Goal: Task Accomplishment & Management: Manage account settings

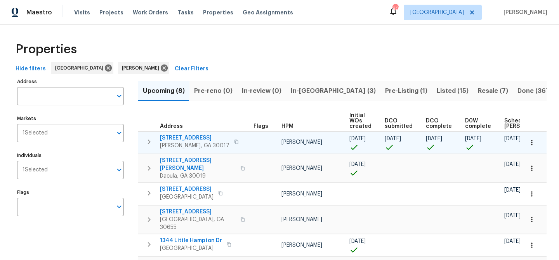
click at [193, 138] on span "[STREET_ADDRESS]" at bounding box center [195, 138] width 70 height 8
click at [182, 137] on span "[STREET_ADDRESS]" at bounding box center [195, 138] width 70 height 8
click at [177, 138] on span "[STREET_ADDRESS]" at bounding box center [195, 138] width 70 height 8
click at [176, 137] on span "[STREET_ADDRESS]" at bounding box center [195, 138] width 70 height 8
click at [175, 136] on span "[STREET_ADDRESS]" at bounding box center [195, 138] width 70 height 8
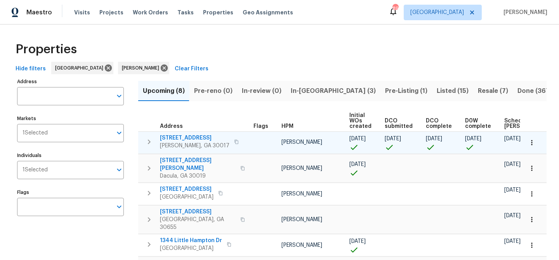
click at [185, 137] on span "[STREET_ADDRESS]" at bounding box center [195, 138] width 70 height 8
click at [168, 136] on span "[STREET_ADDRESS]" at bounding box center [195, 138] width 70 height 8
click at [187, 139] on span "[STREET_ADDRESS]" at bounding box center [195, 138] width 70 height 8
click at [192, 137] on span "[STREET_ADDRESS]" at bounding box center [195, 138] width 70 height 8
click at [171, 138] on span "[STREET_ADDRESS]" at bounding box center [195, 138] width 70 height 8
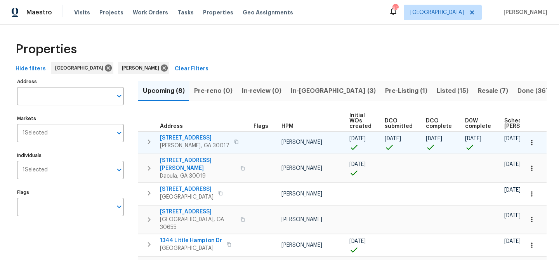
click at [193, 136] on span "[STREET_ADDRESS]" at bounding box center [195, 138] width 70 height 8
click at [191, 138] on span "[STREET_ADDRESS]" at bounding box center [195, 138] width 70 height 8
click at [179, 135] on span "[STREET_ADDRESS]" at bounding box center [195, 138] width 70 height 8
click at [199, 136] on span "[STREET_ADDRESS]" at bounding box center [195, 138] width 70 height 8
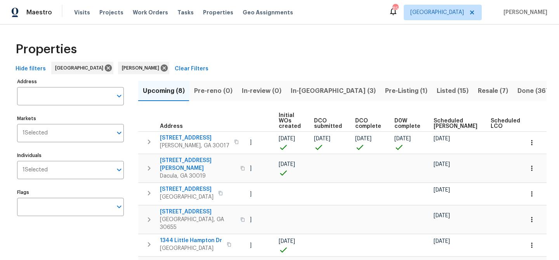
scroll to position [0, 85]
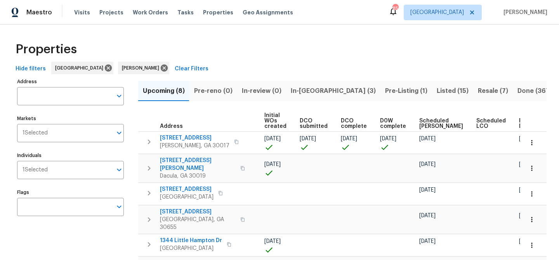
click at [519, 123] on span "Ready Date" at bounding box center [527, 123] width 17 height 11
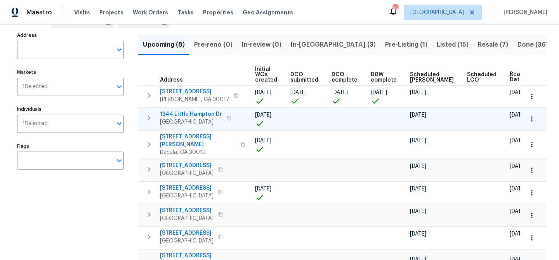
scroll to position [45, 0]
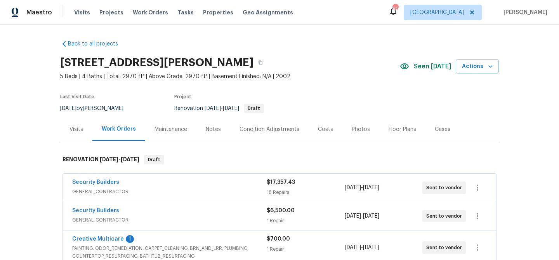
scroll to position [30, 0]
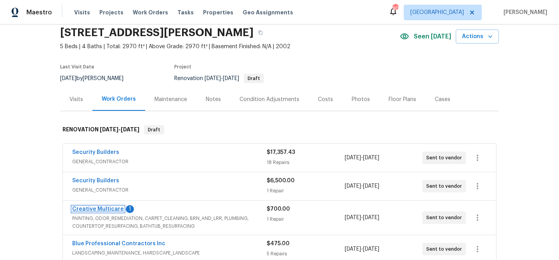
click at [91, 206] on link "Creative Multicare" at bounding box center [98, 208] width 52 height 5
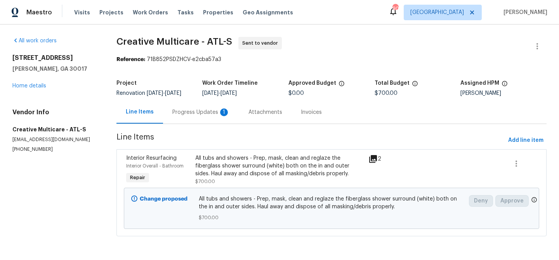
scroll to position [3, 0]
click at [196, 116] on div "Progress Updates 1" at bounding box center [200, 112] width 57 height 8
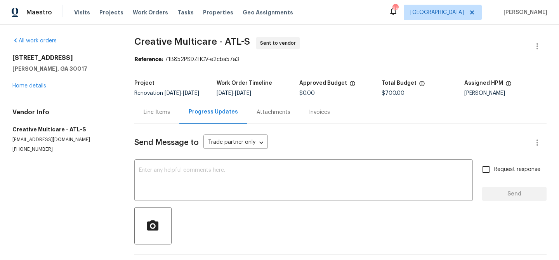
scroll to position [72, 0]
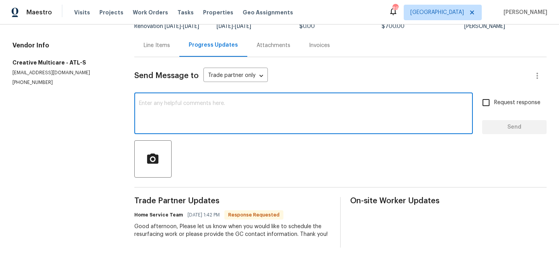
click at [212, 111] on textarea at bounding box center [303, 114] width 329 height 27
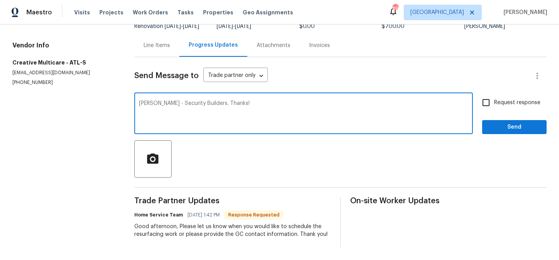
type textarea "Bill Faint - Security Builders. Thanks!"
click at [512, 124] on span "Send" at bounding box center [515, 127] width 52 height 10
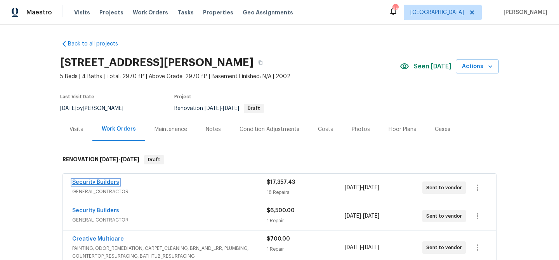
click at [85, 183] on link "Security Builders" at bounding box center [95, 181] width 47 height 5
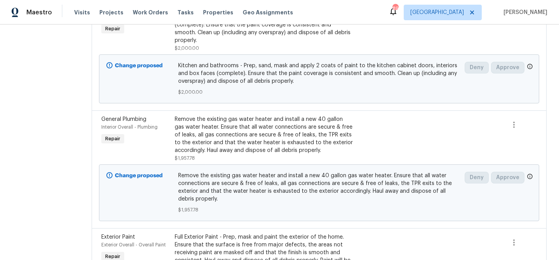
scroll to position [666, 0]
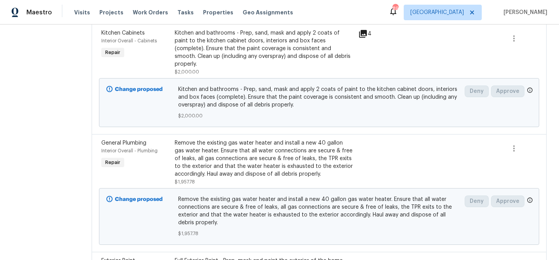
click at [210, 44] on div "Kitchen and bathrooms - Prep, sand, mask and apply 2 coats of paint to the kitc…" at bounding box center [264, 48] width 179 height 39
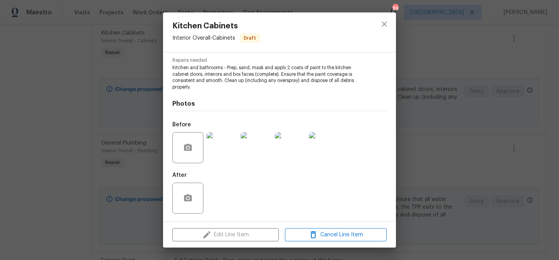
scroll to position [0, 0]
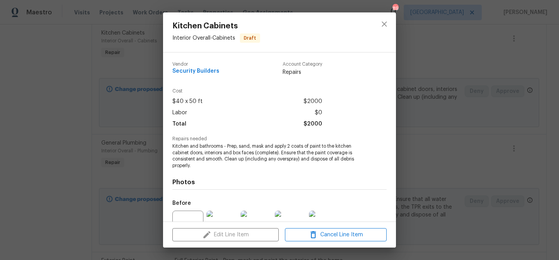
drag, startPoint x: 307, startPoint y: 95, endPoint x: 319, endPoint y: 85, distance: 15.4
click at [308, 95] on div "Cost $40 x 50 ft $2000 Labor $0 Total $2000" at bounding box center [247, 110] width 150 height 42
click at [382, 23] on icon "close" at bounding box center [384, 23] width 9 height 9
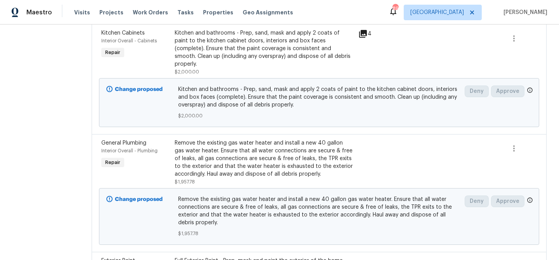
click at [275, 59] on div "Kitchen and bathrooms - Prep, sand, mask and apply 2 coats of paint to the kitc…" at bounding box center [264, 48] width 179 height 39
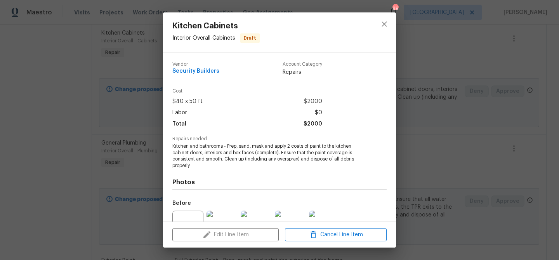
scroll to position [78, 0]
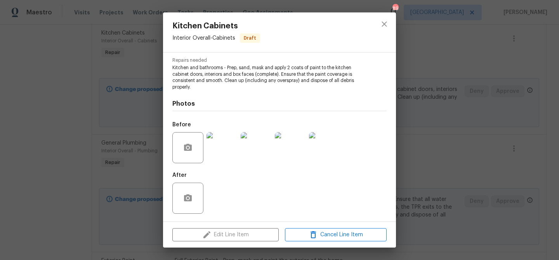
click at [241, 232] on div "Edit Line Item Cancel Line Item" at bounding box center [279, 235] width 233 height 26
click at [388, 22] on icon "close" at bounding box center [384, 23] width 9 height 9
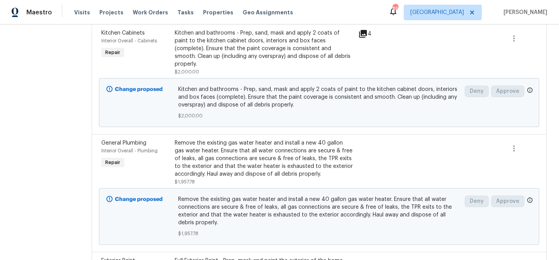
scroll to position [0, 0]
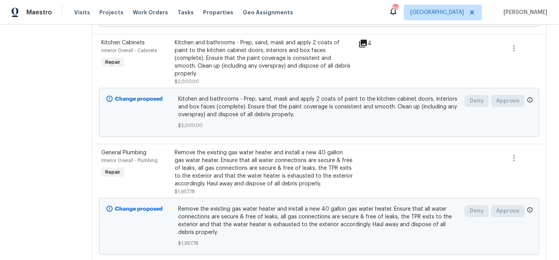
scroll to position [595, 0]
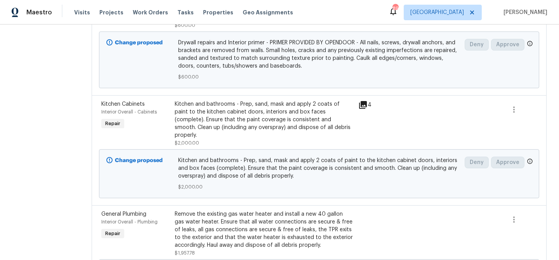
click at [270, 124] on div "Kitchen and bathrooms - Prep, sand, mask and apply 2 coats of paint to the kitc…" at bounding box center [264, 119] width 179 height 39
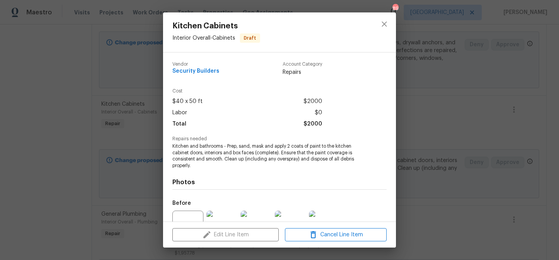
scroll to position [78, 0]
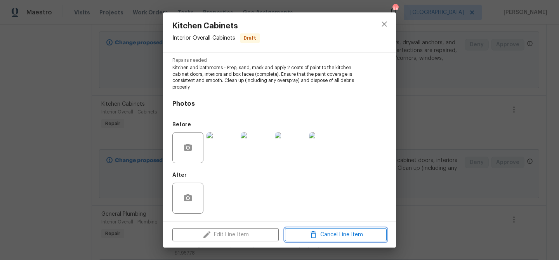
click at [351, 238] on span "Cancel Line Item" at bounding box center [335, 235] width 97 height 10
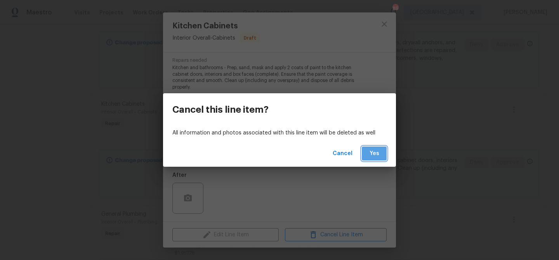
click at [379, 153] on span "Yes" at bounding box center [374, 154] width 12 height 10
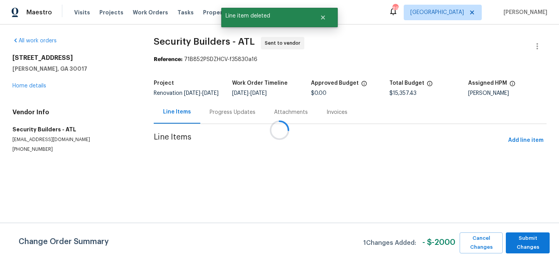
scroll to position [0, 0]
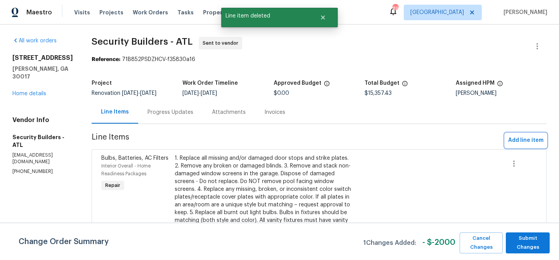
click at [516, 136] on span "Add line item" at bounding box center [526, 141] width 35 height 10
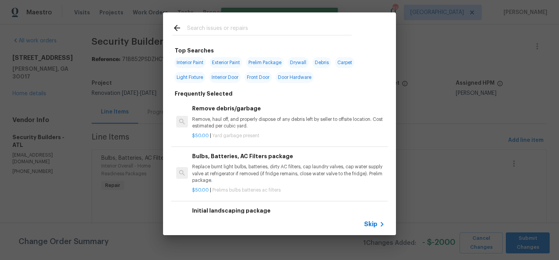
click at [237, 28] on input "text" at bounding box center [269, 29] width 165 height 12
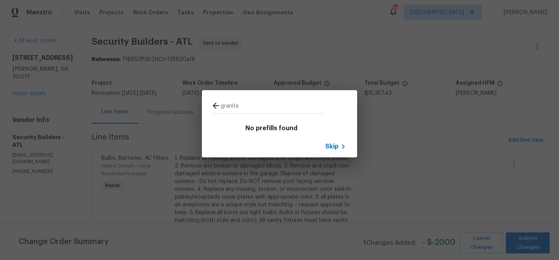
type input "granite"
click at [341, 148] on icon at bounding box center [343, 146] width 9 height 9
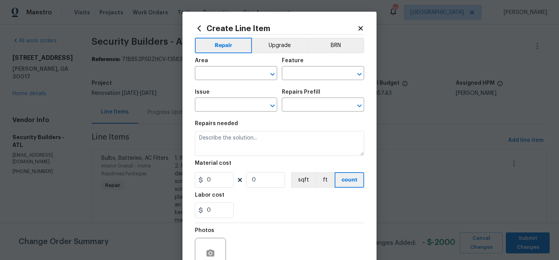
click at [359, 29] on icon at bounding box center [360, 28] width 7 height 7
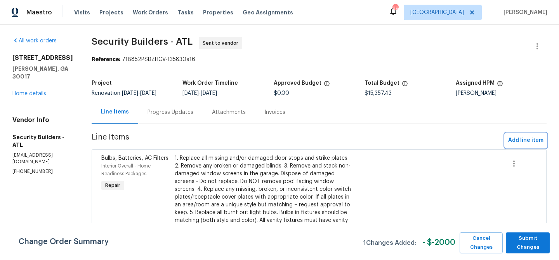
click at [533, 139] on span "Add line item" at bounding box center [526, 141] width 35 height 10
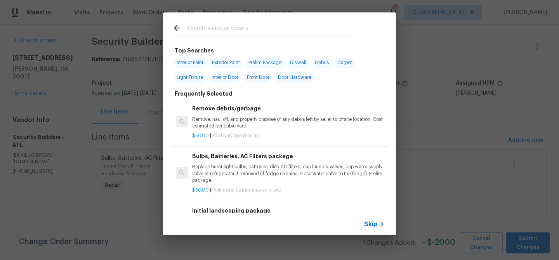
click at [259, 28] on input "text" at bounding box center [269, 29] width 165 height 12
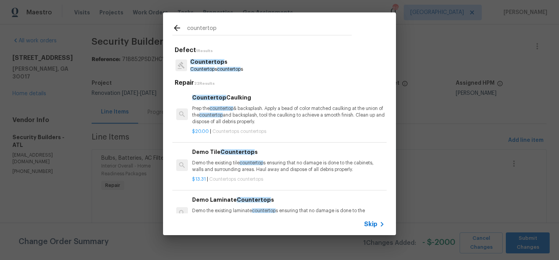
type input "countertop"
click at [204, 86] on h5 "Repair 22 Results" at bounding box center [281, 83] width 212 height 8
click at [206, 70] on span "Countertop" at bounding box center [202, 69] width 24 height 5
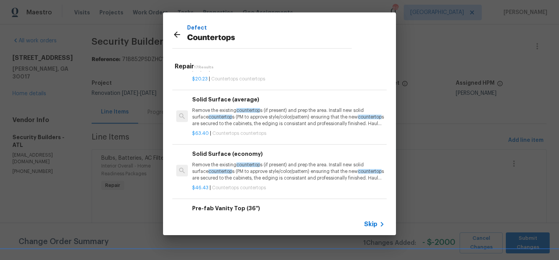
scroll to position [284, 0]
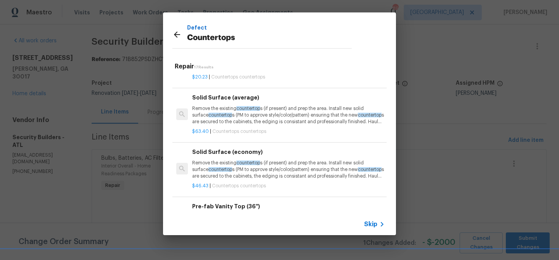
click at [258, 116] on p "Remove the existing countertop s (if present) and prep the area. Install new so…" at bounding box center [288, 115] width 193 height 20
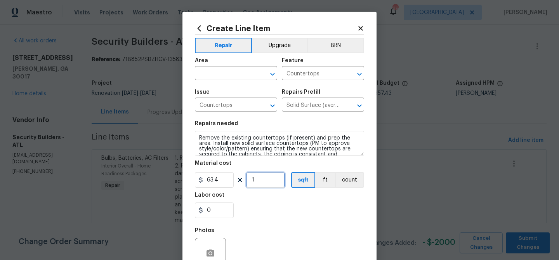
click at [263, 176] on input "1" at bounding box center [265, 180] width 39 height 16
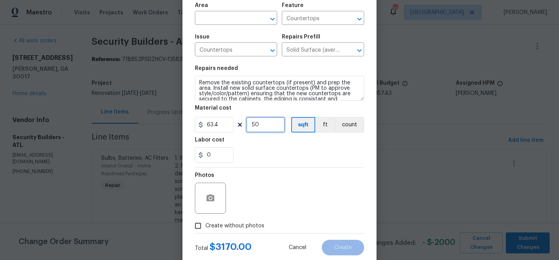
scroll to position [56, 0]
click at [268, 127] on input "50" at bounding box center [265, 124] width 39 height 16
type input "40"
click at [231, 125] on input "63.4" at bounding box center [214, 124] width 39 height 16
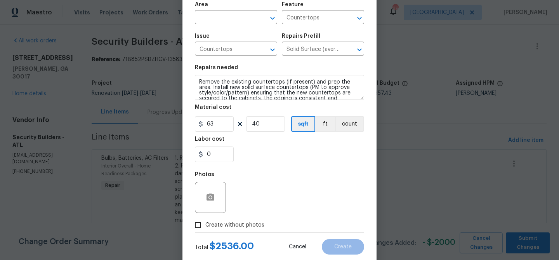
click at [259, 161] on div "0" at bounding box center [279, 154] width 169 height 16
click at [223, 124] on input "63" at bounding box center [214, 124] width 39 height 16
click at [238, 147] on div "0" at bounding box center [279, 154] width 169 height 16
click at [221, 127] on input "60" at bounding box center [214, 124] width 39 height 16
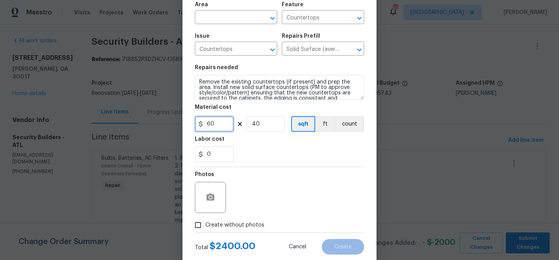
click at [221, 127] on input "60" at bounding box center [214, 124] width 39 height 16
type input "2500"
click at [258, 123] on input "40" at bounding box center [265, 124] width 39 height 16
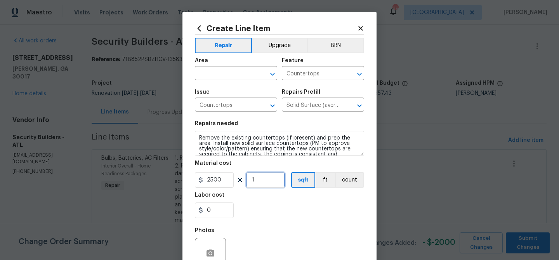
scroll to position [0, 0]
type input "1"
click at [275, 45] on button "Upgrade" at bounding box center [280, 45] width 56 height 16
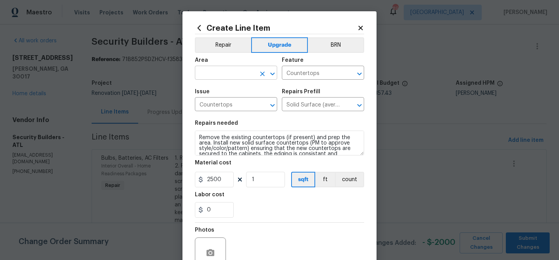
click at [221, 71] on input "text" at bounding box center [225, 74] width 61 height 12
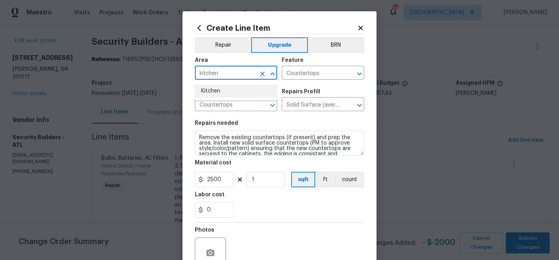
click at [218, 94] on li "Kitchen" at bounding box center [236, 91] width 82 height 13
type input "Kitchen"
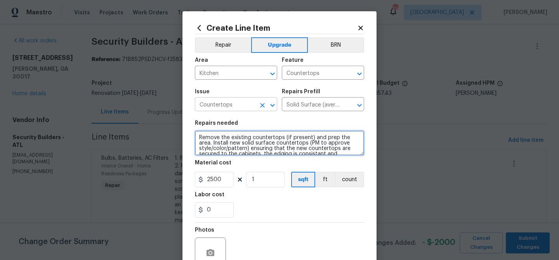
drag, startPoint x: 200, startPoint y: 137, endPoint x: 197, endPoint y: 105, distance: 32.4
click at [199, 135] on textarea "Remove the existing countertops (if present) and prep the area. Install new sol…" at bounding box center [279, 143] width 169 height 25
type textarea "Upgrade kitchen countertops to granite - Remove the existing countertops (if pr…"
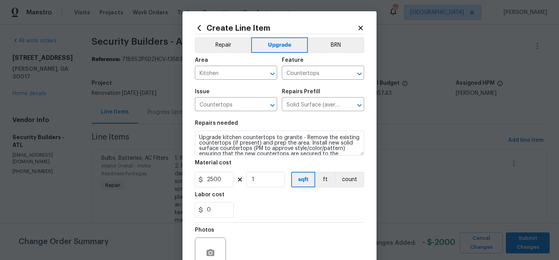
drag, startPoint x: 293, startPoint y: 209, endPoint x: 296, endPoint y: 206, distance: 4.1
click at [293, 209] on div "0" at bounding box center [279, 210] width 169 height 16
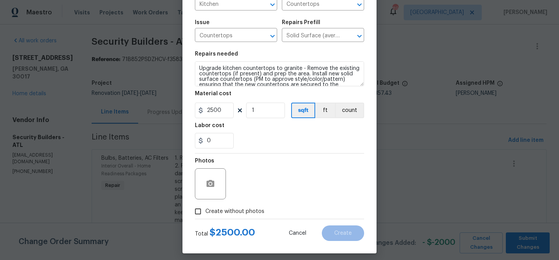
scroll to position [75, 0]
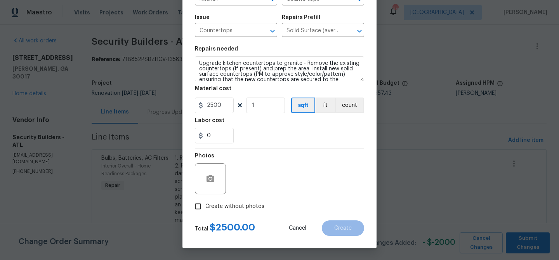
click at [230, 207] on span "Create without photos" at bounding box center [235, 206] width 59 height 8
click at [234, 200] on label "Create without photos" at bounding box center [228, 206] width 74 height 15
click at [206, 200] on input "Create without photos" at bounding box center [198, 206] width 15 height 15
checkbox input "true"
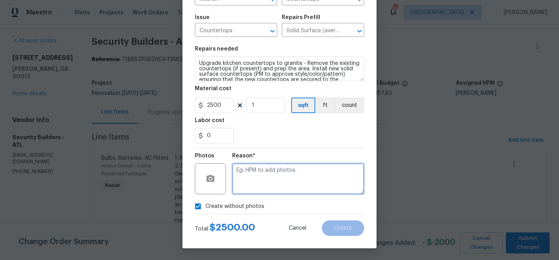
click at [248, 180] on textarea at bounding box center [298, 178] width 132 height 31
type textarea "Upgrade"
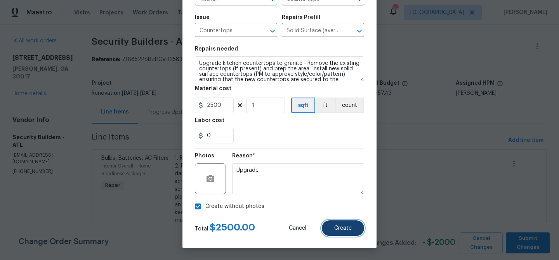
click at [333, 226] on button "Create" at bounding box center [343, 228] width 42 height 16
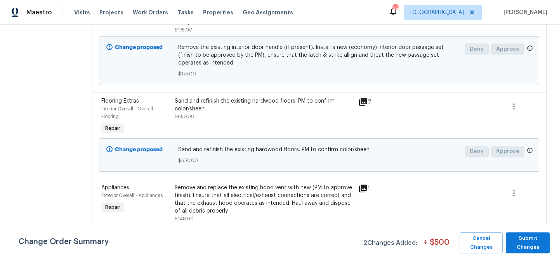
scroll to position [1173, 0]
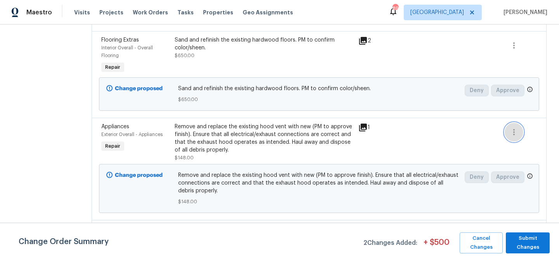
click at [518, 137] on icon "button" at bounding box center [514, 131] width 9 height 9
click at [515, 144] on li "Cancel" at bounding box center [521, 142] width 30 height 13
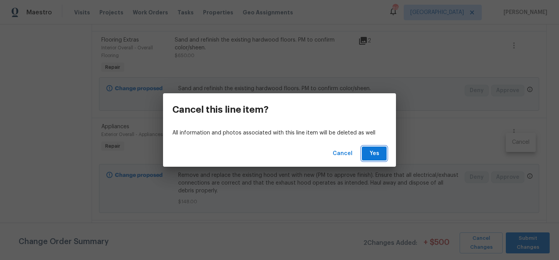
click at [377, 151] on span "Yes" at bounding box center [374, 154] width 12 height 10
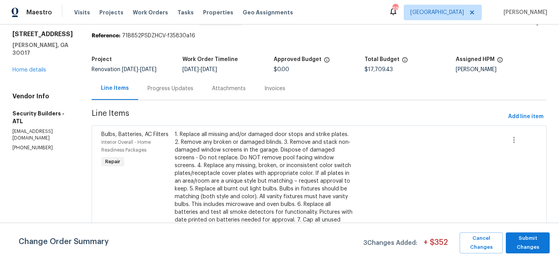
scroll to position [0, 0]
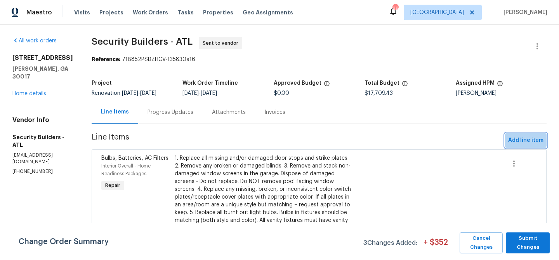
click at [518, 139] on span "Add line item" at bounding box center [526, 141] width 35 height 10
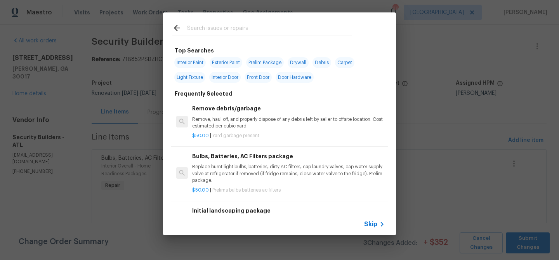
click at [211, 28] on input "text" at bounding box center [269, 29] width 165 height 12
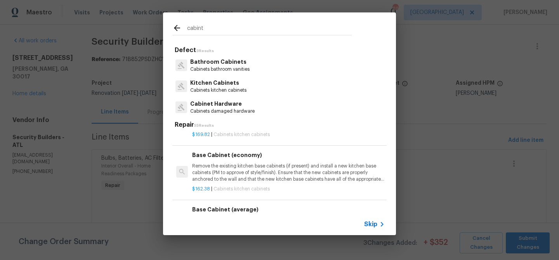
scroll to position [204, 0]
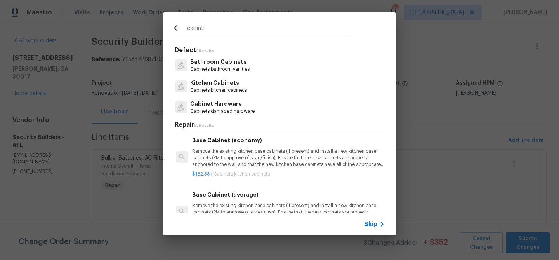
type input "cabint"
click at [428, 148] on div "cabint Defect 3 Results Bathroom Cabinets Cabinets bathroom vanities Kitchen Ca…" at bounding box center [279, 123] width 559 height 247
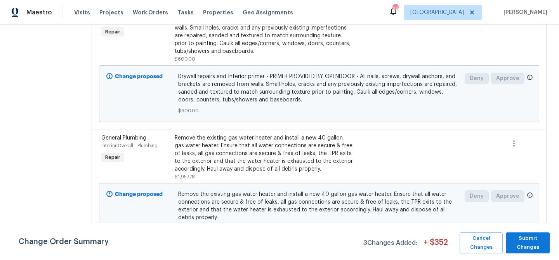
scroll to position [0, 0]
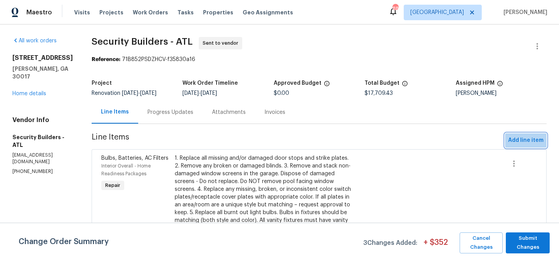
click at [532, 140] on span "Add line item" at bounding box center [526, 141] width 35 height 10
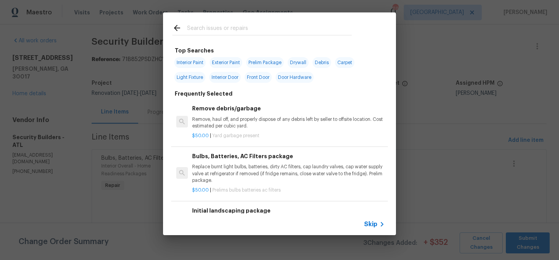
click at [197, 30] on input "text" at bounding box center [269, 29] width 165 height 12
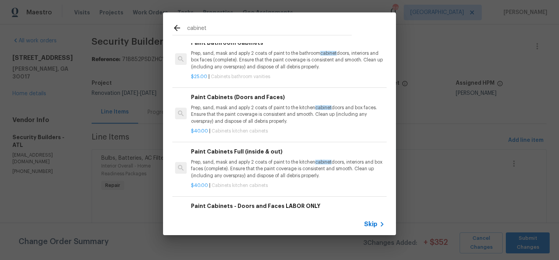
scroll to position [597, 1]
type input "cabinet"
click at [255, 152] on h6 "Paint Cabinets Full (inside & out)" at bounding box center [287, 150] width 193 height 9
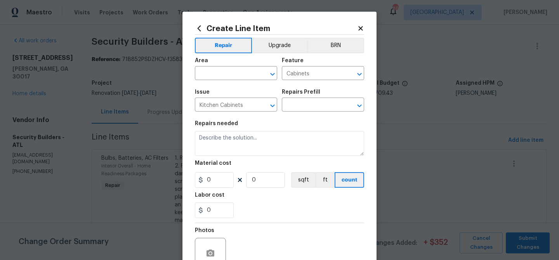
type input "Paint Cabinets Full (inside & out) $40.00"
type textarea "Prep, sand, mask and apply 2 coats of paint to the kitchen cabinet doors, inter…"
type input "40"
type input "1"
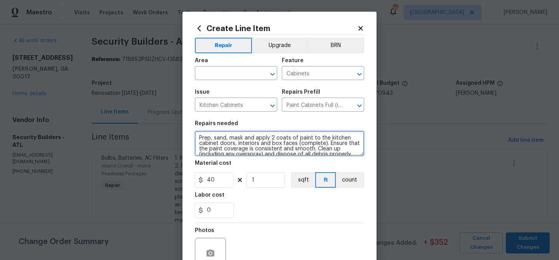
drag, startPoint x: 199, startPoint y: 138, endPoint x: 199, endPoint y: 130, distance: 7.8
click at [199, 138] on textarea "Prep, sand, mask and apply 2 coats of paint to the kitchen cabinet doors, inter…" at bounding box center [279, 143] width 169 height 25
type textarea "Kitchen and bathrooms - Prep, sand, mask and apply 2 coats of paint to the kitc…"
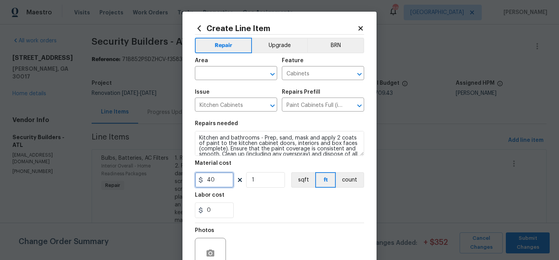
click at [213, 179] on input "40" at bounding box center [214, 180] width 39 height 16
type input "1500"
click at [247, 211] on div "0" at bounding box center [279, 210] width 169 height 16
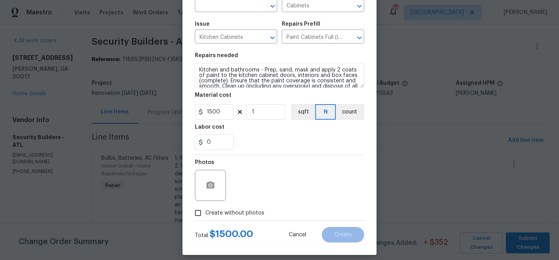
scroll to position [73, 0]
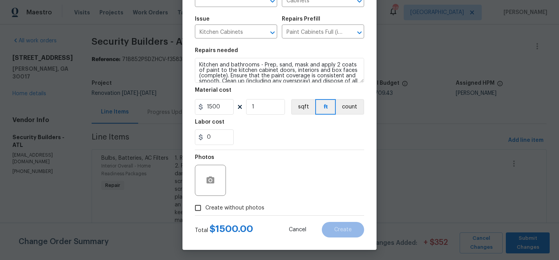
click at [246, 209] on span "Create without photos" at bounding box center [235, 208] width 59 height 8
click at [206, 209] on input "Create without photos" at bounding box center [198, 207] width 15 height 15
checkbox input "true"
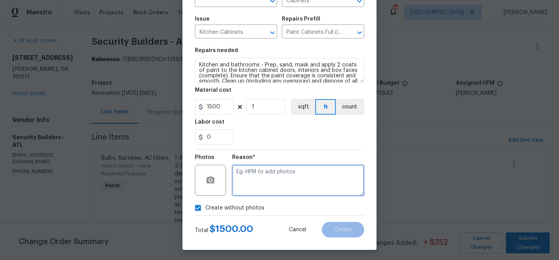
click at [254, 168] on textarea at bounding box center [298, 180] width 132 height 31
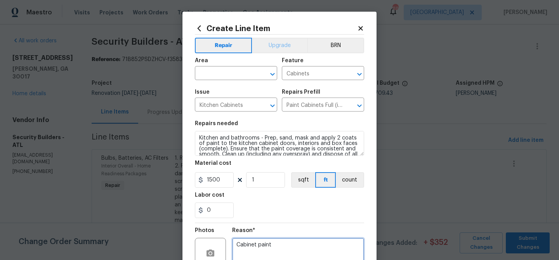
type textarea "Cabinet paint"
click at [271, 40] on button "Upgrade" at bounding box center [280, 46] width 56 height 16
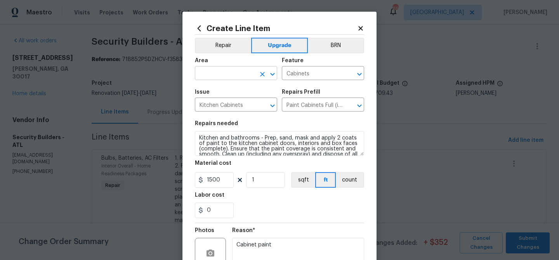
click at [226, 78] on input "text" at bounding box center [225, 74] width 61 height 12
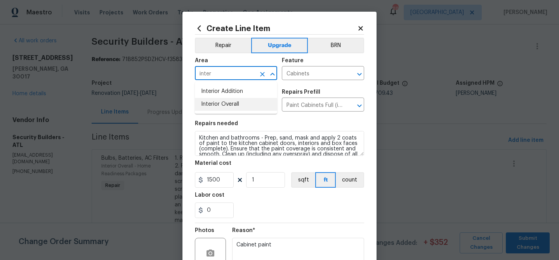
click at [220, 105] on li "Interior Overall" at bounding box center [236, 104] width 82 height 13
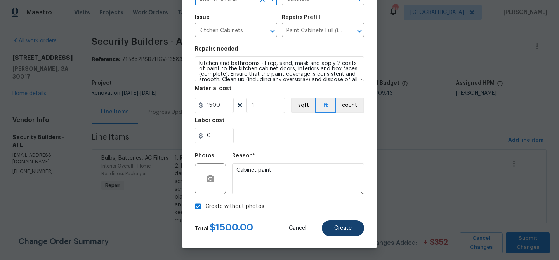
type input "Interior Overall"
click at [340, 228] on span "Create" at bounding box center [342, 228] width 17 height 6
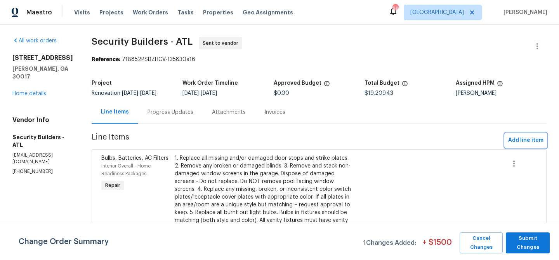
click at [531, 143] on span "Add line item" at bounding box center [526, 141] width 35 height 10
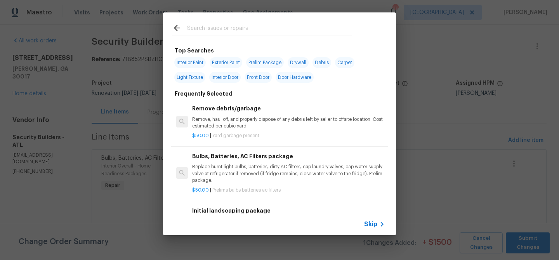
click at [219, 28] on input "text" at bounding box center [269, 29] width 165 height 12
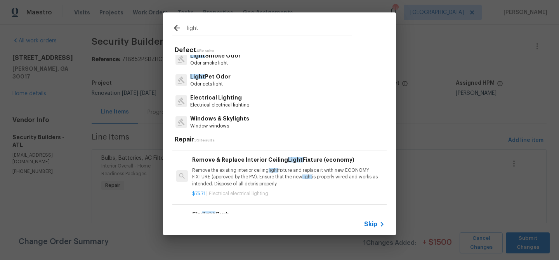
scroll to position [308, 0]
type input "light"
click at [218, 176] on p "Remove the existing interior ceiling light fixture and replace it with new ECON…" at bounding box center [288, 177] width 193 height 20
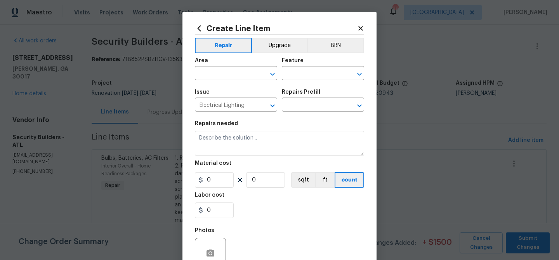
type input "Remove & Replace Interior Ceiling Light Fixture (economy) $75.71"
type textarea "Remove the existing interior ceiling light fixture and replace it with new ECON…"
type input "75.71"
type input "1"
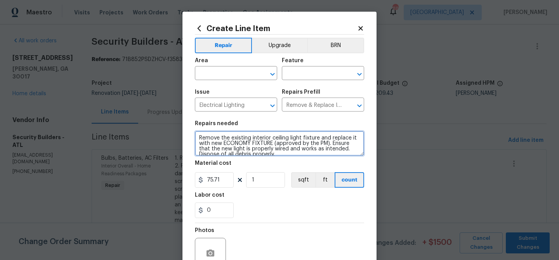
click at [199, 139] on textarea "Remove the existing interior ceiling light fixture and replace it with new ECON…" at bounding box center [279, 143] width 169 height 25
drag, startPoint x: 258, startPoint y: 137, endPoint x: 258, endPoint y: 121, distance: 15.9
click at [256, 136] on textarea "Replace all light fixtuers to match Brushed nickel - Remove the existing interi…" at bounding box center [279, 143] width 169 height 25
click at [284, 141] on textarea "Replace all light fixturess to match Brushed nickel - Remove the existing inter…" at bounding box center [279, 143] width 169 height 25
type textarea "Replace all light fixturess to match Brushed nickel - Remove the existing inter…"
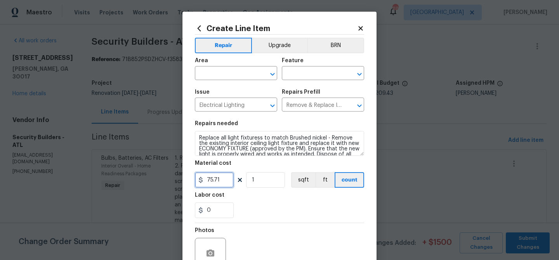
click at [222, 179] on input "75.71" at bounding box center [214, 180] width 39 height 16
type input "1600"
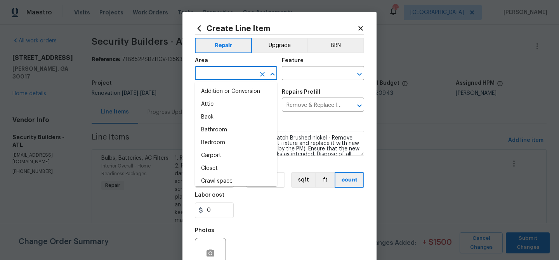
click at [225, 75] on input "text" at bounding box center [225, 74] width 61 height 12
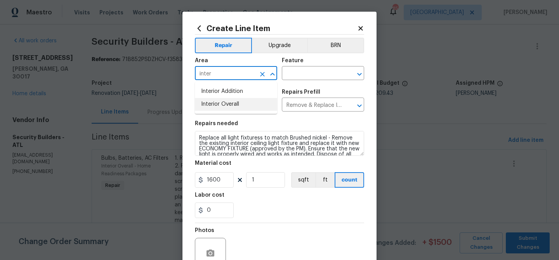
click at [224, 106] on li "Interior Overall" at bounding box center [236, 104] width 82 height 13
type input "Interior Overall"
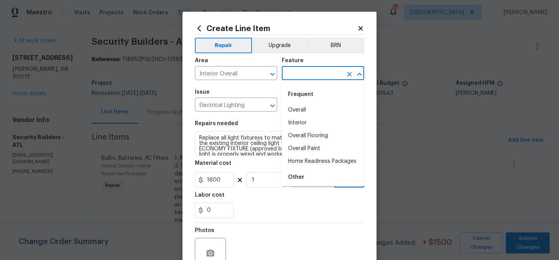
click at [306, 77] on input "text" at bounding box center [312, 74] width 61 height 12
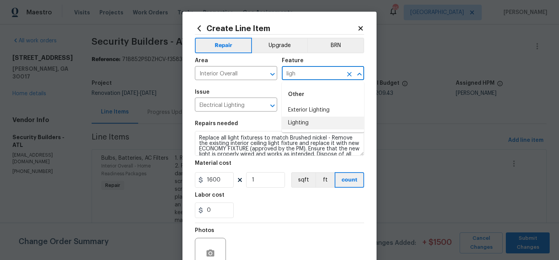
click at [313, 124] on li "Lighting" at bounding box center [323, 123] width 82 height 13
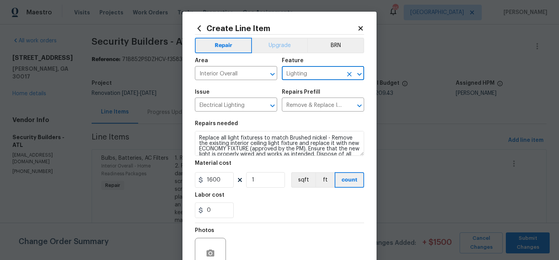
type input "Lighting"
click at [268, 45] on button "Upgrade" at bounding box center [280, 46] width 56 height 16
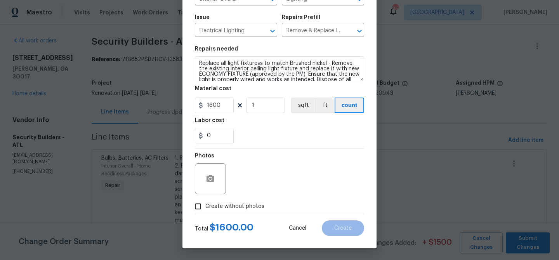
scroll to position [11, 0]
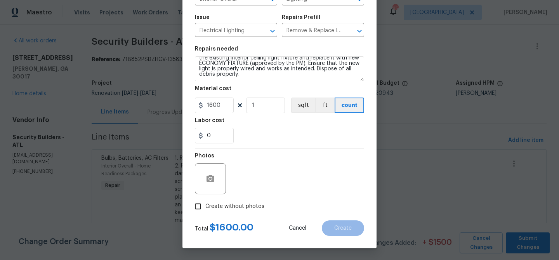
drag, startPoint x: 243, startPoint y: 204, endPoint x: 240, endPoint y: 185, distance: 18.8
click at [243, 201] on label "Create without photos" at bounding box center [228, 206] width 74 height 15
click at [241, 183] on div "Photos" at bounding box center [279, 173] width 169 height 51
click at [221, 206] on span "Create without photos" at bounding box center [235, 206] width 59 height 8
click at [206, 206] on input "Create without photos" at bounding box center [198, 206] width 15 height 15
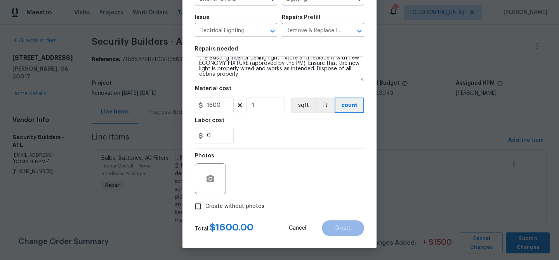
checkbox input "true"
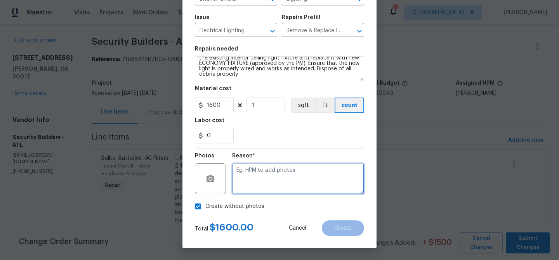
click at [253, 187] on textarea at bounding box center [298, 178] width 132 height 31
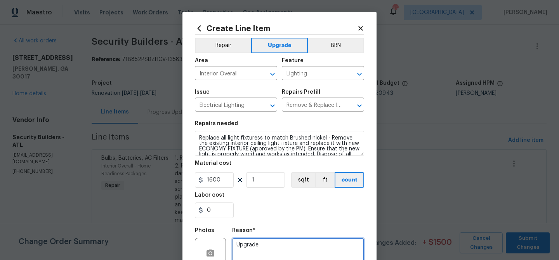
scroll to position [75, 0]
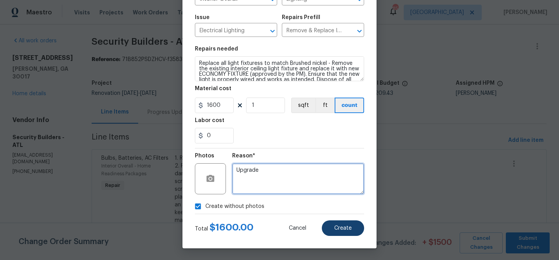
type textarea "Upgrade"
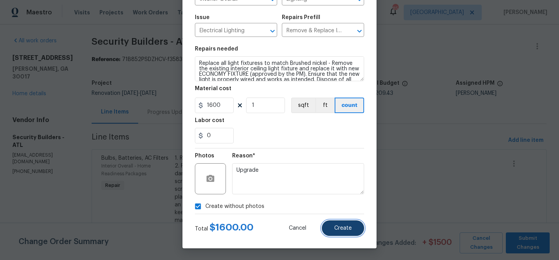
click at [343, 221] on button "Create" at bounding box center [343, 228] width 42 height 16
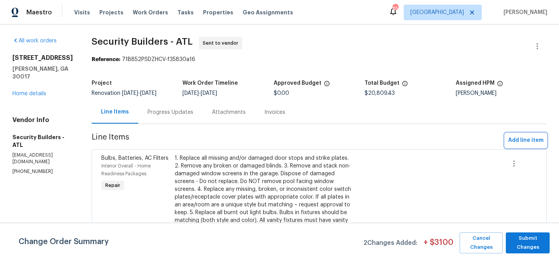
click at [519, 139] on span "Add line item" at bounding box center [526, 141] width 35 height 10
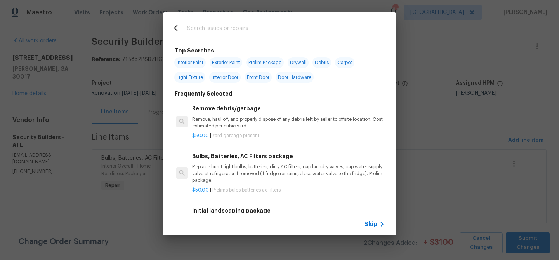
click at [221, 31] on input "text" at bounding box center [269, 29] width 165 height 12
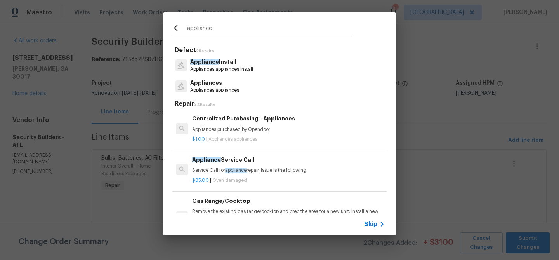
type input "appliance"
click at [209, 64] on span "Appliance" at bounding box center [204, 61] width 29 height 5
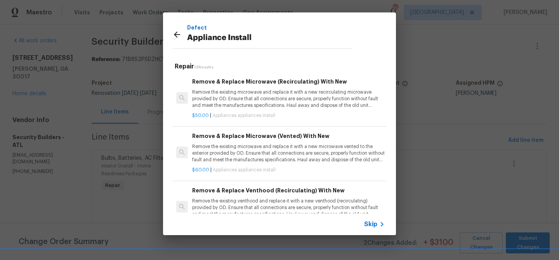
click at [247, 193] on h6 "Remove & Replace Venthood (Recirculating) With New" at bounding box center [288, 190] width 193 height 9
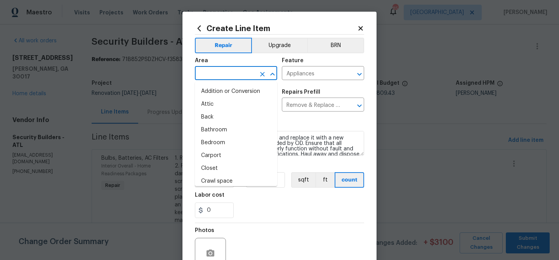
click at [217, 75] on input "text" at bounding box center [225, 74] width 61 height 12
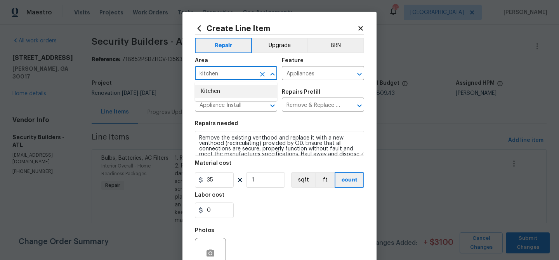
drag, startPoint x: 212, startPoint y: 91, endPoint x: 223, endPoint y: 82, distance: 14.3
click at [214, 89] on li "Kitchen" at bounding box center [236, 91] width 82 height 13
type input "Kitchen"
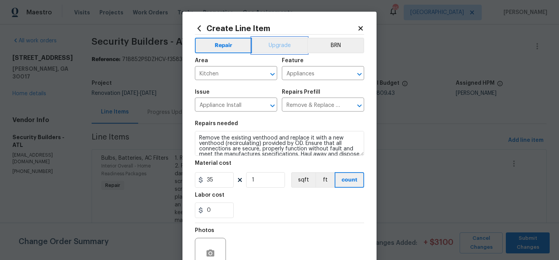
click at [276, 45] on button "Upgrade" at bounding box center [280, 46] width 56 height 16
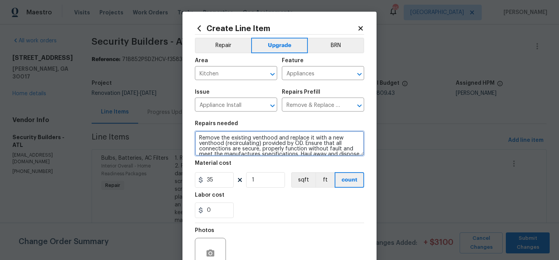
scroll to position [11, 0]
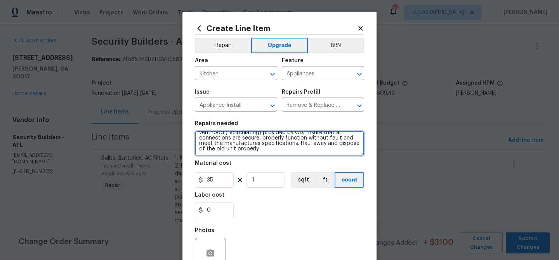
drag, startPoint x: 199, startPoint y: 135, endPoint x: 359, endPoint y: 163, distance: 161.7
click at [359, 163] on section "Repairs needed Remove the existing venthood and replace it with a new venthood …" at bounding box center [279, 169] width 169 height 106
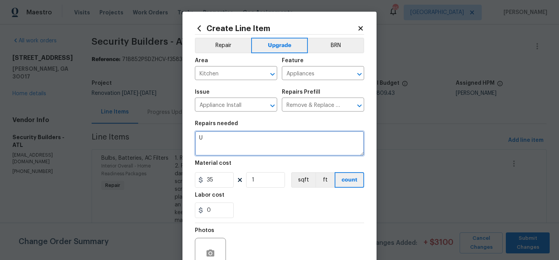
scroll to position [0, 0]
drag, startPoint x: 327, startPoint y: 138, endPoint x: 332, endPoint y: 134, distance: 6.1
click at [327, 138] on textarea "Upgrade - Kitchen appliances - Gas cook top, venthood, and built in microwave/r…" at bounding box center [279, 143] width 169 height 25
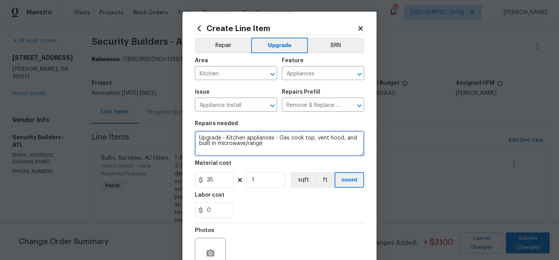
type textarea "Upgrade - Kitchen appliances - Gas cook top, vent hood, and built in microwave/…"
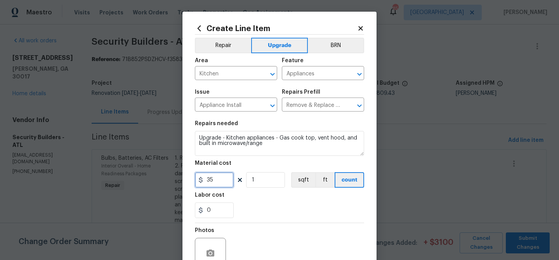
click at [219, 179] on input "35" at bounding box center [214, 180] width 39 height 16
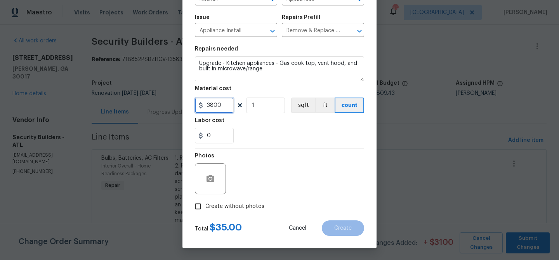
type input "3800"
click at [289, 152] on div "Photos" at bounding box center [279, 173] width 169 height 51
drag, startPoint x: 248, startPoint y: 204, endPoint x: 252, endPoint y: 199, distance: 6.1
click at [249, 202] on span "Create without photos" at bounding box center [235, 206] width 59 height 8
click at [206, 202] on input "Create without photos" at bounding box center [198, 206] width 15 height 15
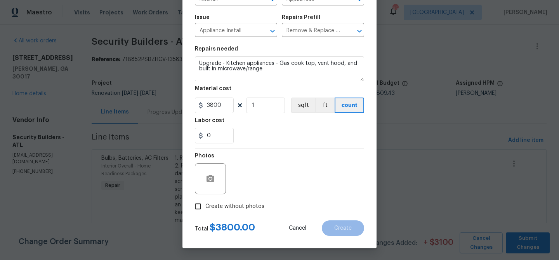
checkbox input "true"
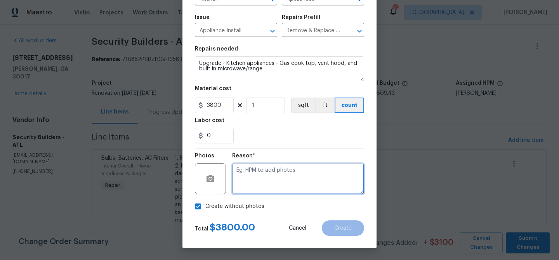
click at [259, 184] on textarea at bounding box center [298, 178] width 132 height 31
type textarea "Upgrades"
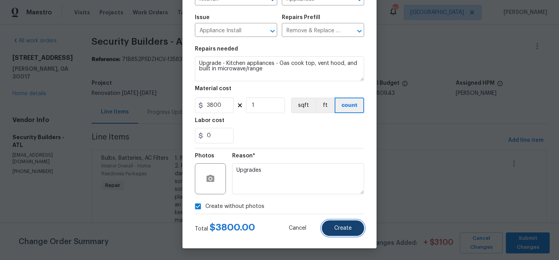
click at [337, 225] on span "Create" at bounding box center [342, 228] width 17 height 6
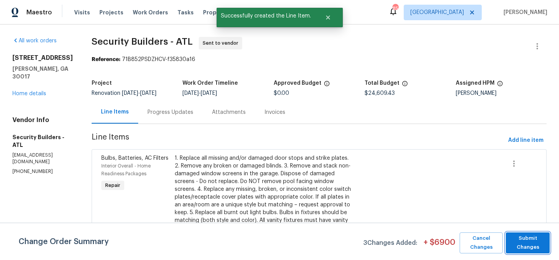
click at [524, 242] on span "Submit Changes" at bounding box center [528, 243] width 36 height 18
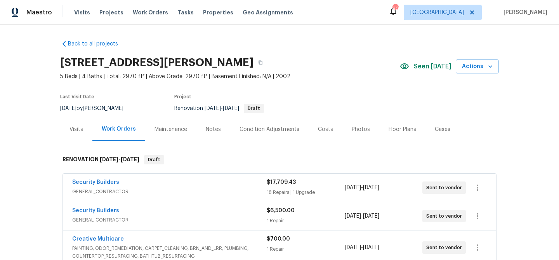
scroll to position [246, 0]
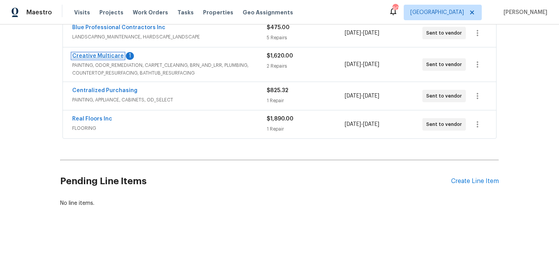
click at [103, 57] on link "Creative Multicare" at bounding box center [98, 55] width 52 height 5
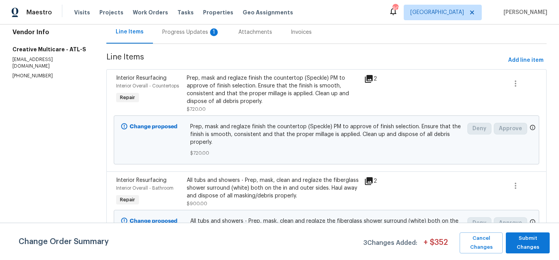
scroll to position [84, 0]
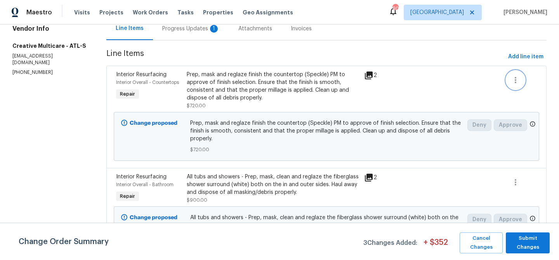
click at [516, 82] on icon "button" at bounding box center [516, 80] width 2 height 6
click at [516, 82] on li "Cancel" at bounding box center [522, 80] width 30 height 13
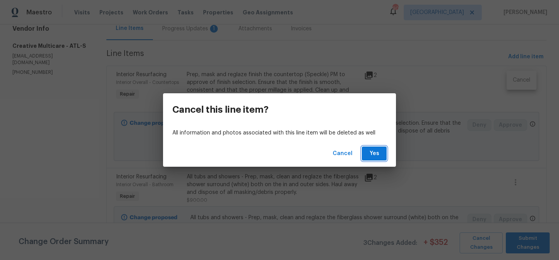
click at [387, 155] on button "Yes" at bounding box center [374, 153] width 25 height 14
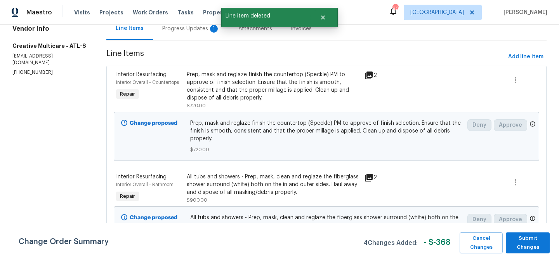
scroll to position [0, 0]
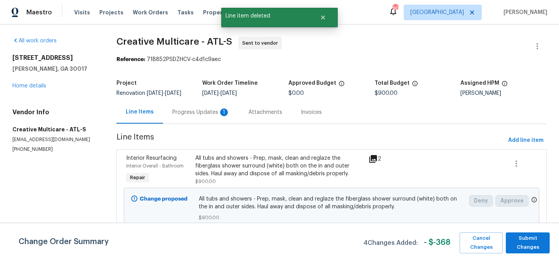
click at [179, 116] on div "Progress Updates 1" at bounding box center [200, 112] width 57 height 8
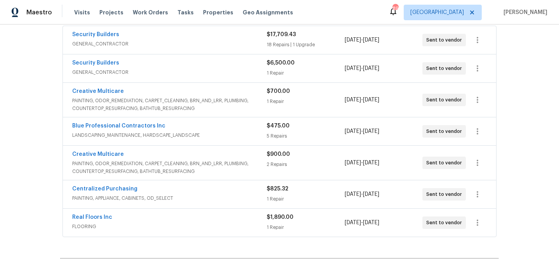
scroll to position [147, 0]
click at [100, 90] on link "Creative Multicare" at bounding box center [98, 91] width 52 height 5
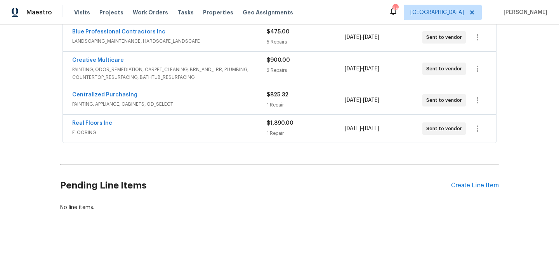
scroll to position [241, 0]
click at [93, 58] on link "Creative Multicare" at bounding box center [98, 60] width 52 height 5
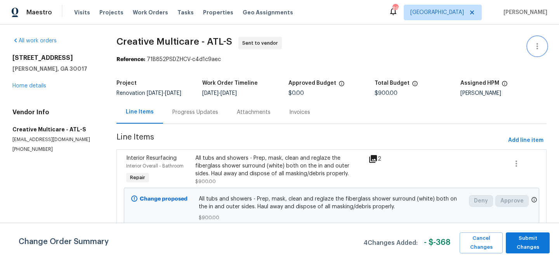
click at [536, 44] on icon "button" at bounding box center [537, 46] width 9 height 9
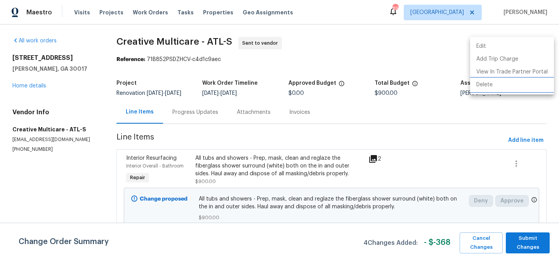
click at [504, 85] on li "Delete" at bounding box center [512, 84] width 84 height 13
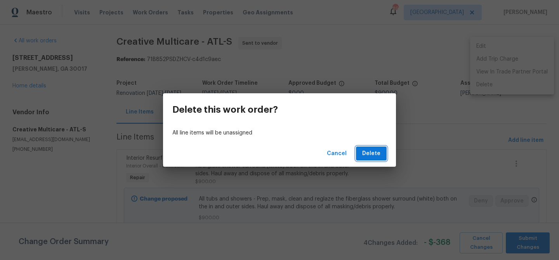
click at [381, 153] on button "Delete" at bounding box center [371, 153] width 31 height 14
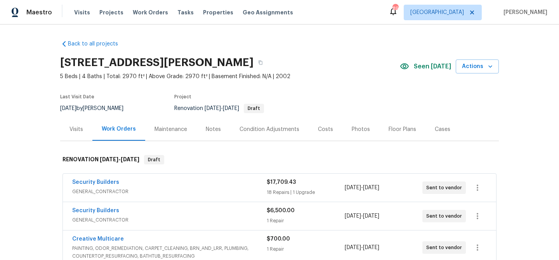
scroll to position [124, 0]
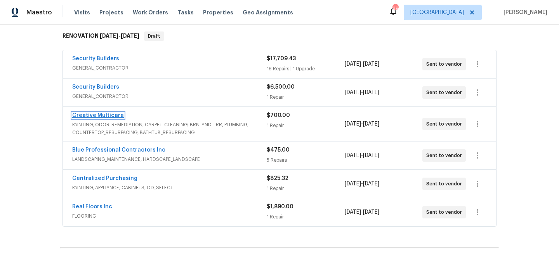
click at [108, 117] on link "Creative Multicare" at bounding box center [98, 115] width 52 height 5
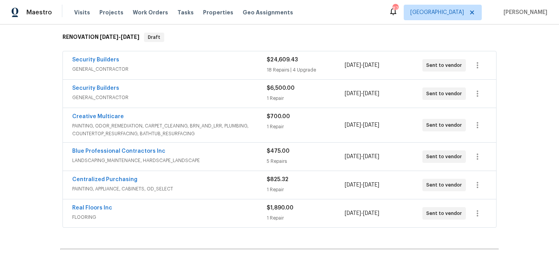
scroll to position [123, 0]
click at [95, 57] on link "Security Builders" at bounding box center [95, 59] width 47 height 5
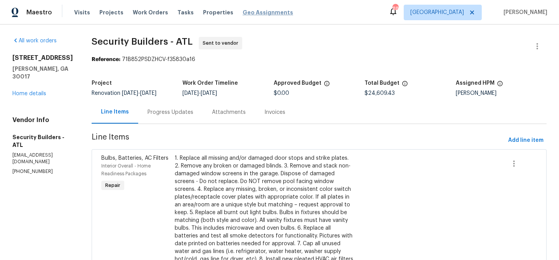
click at [268, 14] on span "Geo Assignments" at bounding box center [268, 13] width 51 height 8
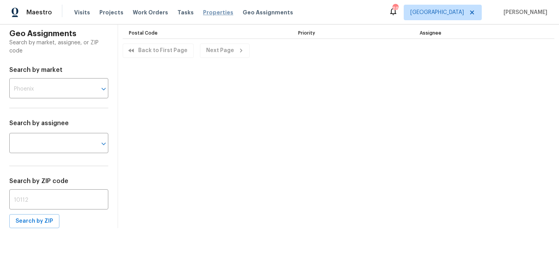
click at [209, 14] on span "Properties" at bounding box center [218, 13] width 30 height 8
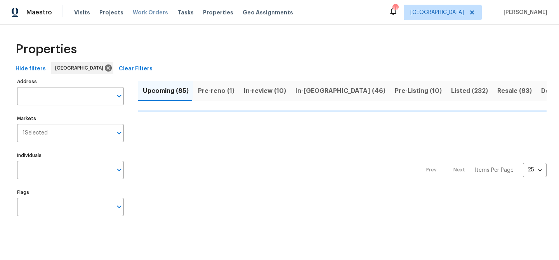
click at [151, 11] on span "Work Orders" at bounding box center [150, 13] width 35 height 8
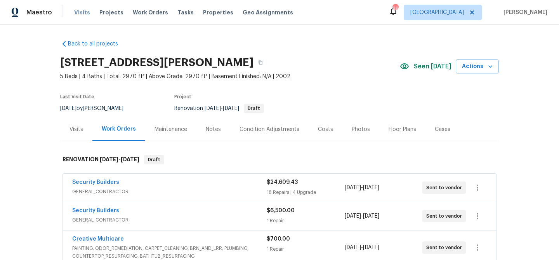
click at [82, 12] on span "Visits" at bounding box center [82, 13] width 16 height 8
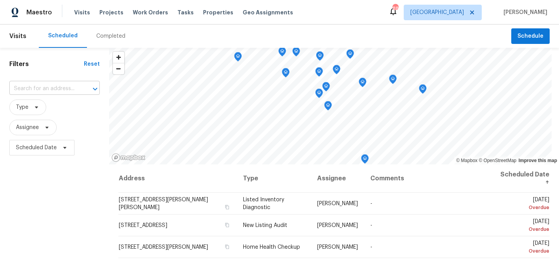
click at [82, 86] on div at bounding box center [90, 89] width 20 height 11
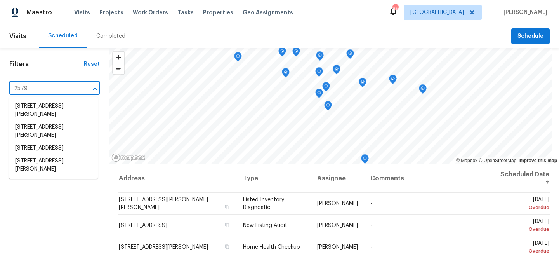
type input "2579"
click at [48, 170] on li "2579 Middleton Way, Grayson, GA 30017" at bounding box center [53, 165] width 89 height 21
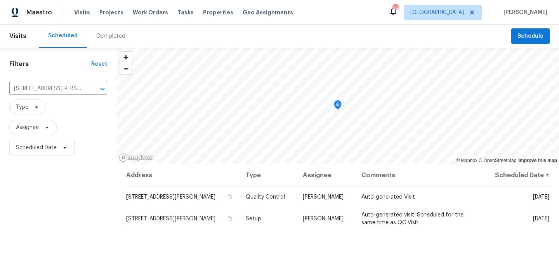
click at [103, 37] on div "Completed" at bounding box center [110, 36] width 29 height 8
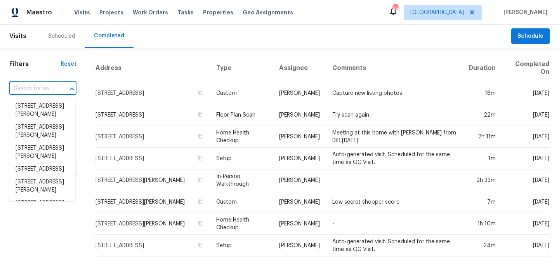
click at [51, 86] on input "text" at bounding box center [31, 89] width 45 height 12
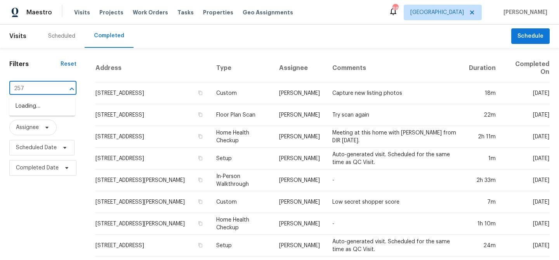
type input "2579"
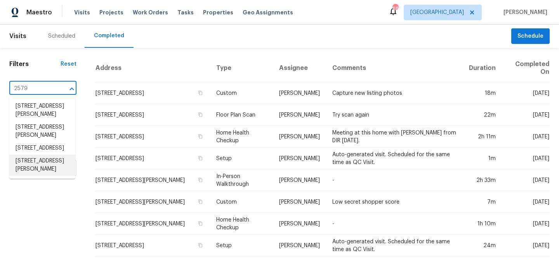
click at [31, 176] on li "2579 Middleton Way, Grayson, GA 30017" at bounding box center [42, 165] width 66 height 21
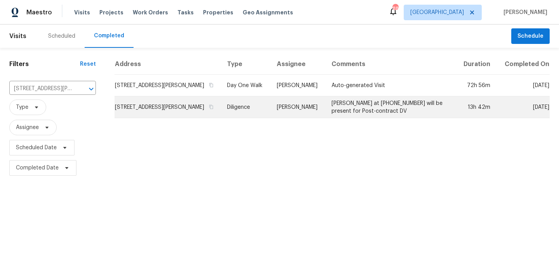
click at [188, 109] on td "[STREET_ADDRESS][PERSON_NAME]" at bounding box center [168, 107] width 106 height 22
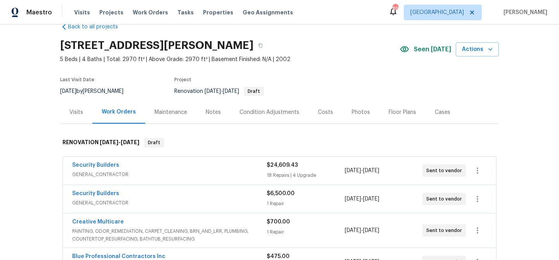
scroll to position [27, 0]
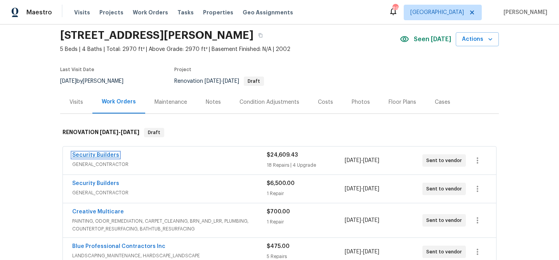
click at [94, 155] on link "Security Builders" at bounding box center [95, 154] width 47 height 5
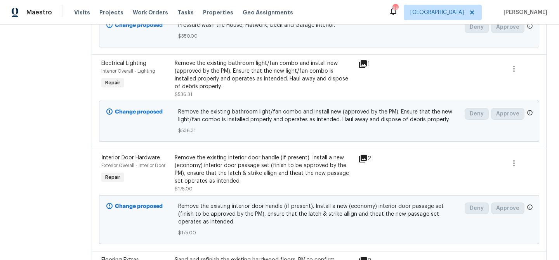
scroll to position [1046, 0]
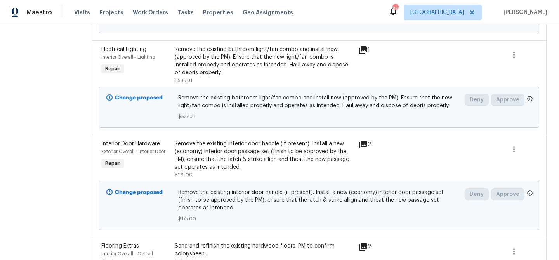
click at [220, 68] on div "Remove the existing bathroom light/fan combo and install new (approved by the P…" at bounding box center [264, 60] width 179 height 31
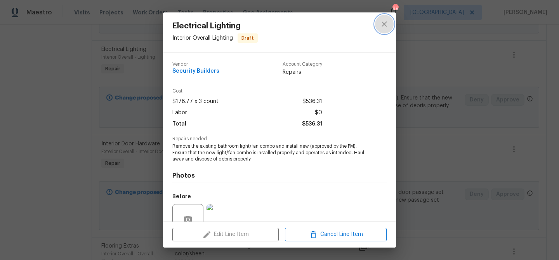
click at [384, 24] on icon "close" at bounding box center [384, 23] width 5 height 5
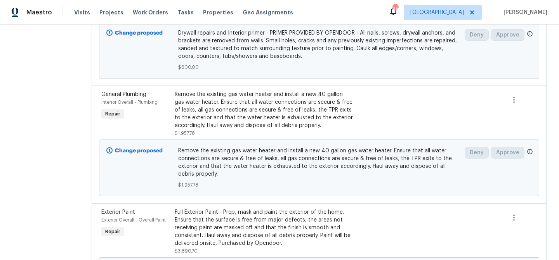
scroll to position [684, 0]
click at [281, 111] on div "Remove the existing gas water heater and install a new 40 gallon gas water heat…" at bounding box center [264, 109] width 179 height 39
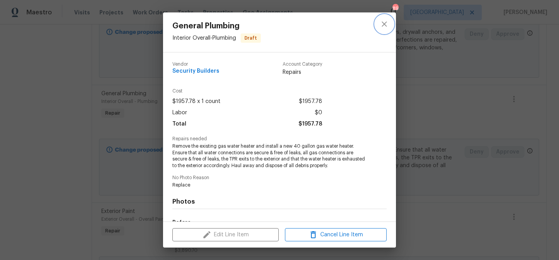
click at [388, 26] on icon "close" at bounding box center [384, 23] width 9 height 9
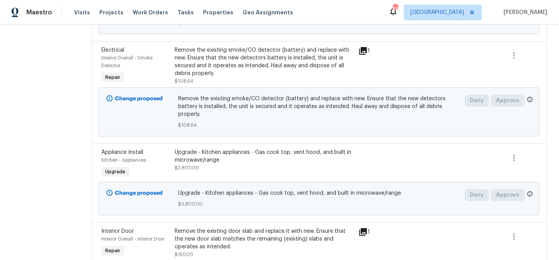
scroll to position [0, 0]
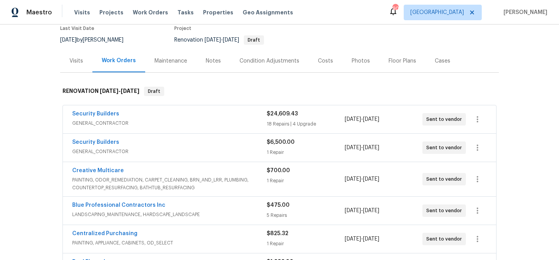
scroll to position [69, 0]
click at [108, 140] on link "Security Builders" at bounding box center [95, 141] width 47 height 5
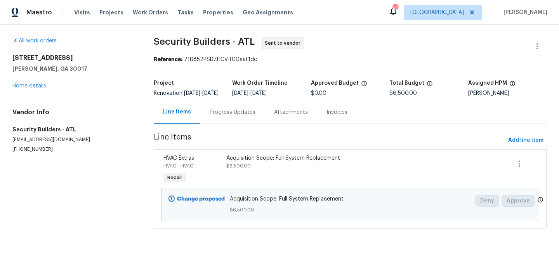
click at [242, 178] on div "Acquisition Scope: Full System Replacement $6,500.00" at bounding box center [303, 170] width 158 height 36
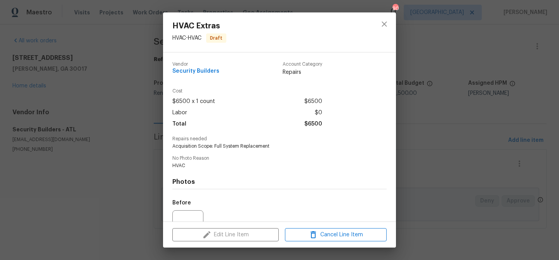
scroll to position [78, 0]
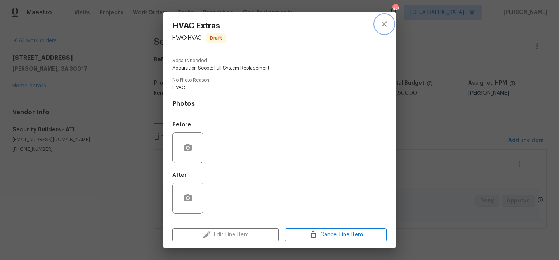
click at [386, 23] on icon "close" at bounding box center [384, 23] width 9 height 9
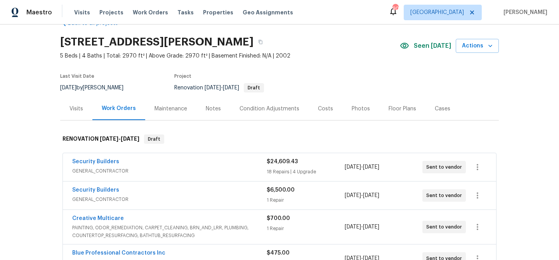
scroll to position [22, 0]
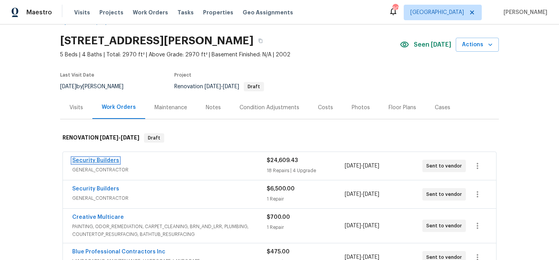
click at [108, 159] on link "Security Builders" at bounding box center [95, 160] width 47 height 5
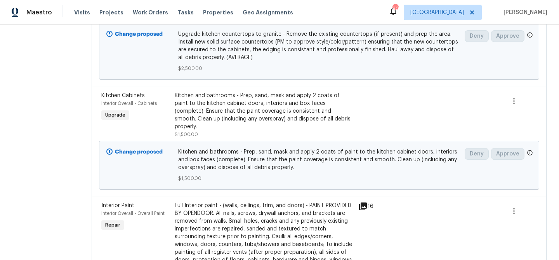
scroll to position [1410, 0]
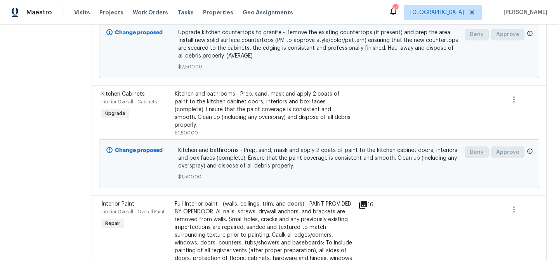
click at [265, 118] on div "Kitchen and bathrooms - Prep, sand, mask and apply 2 coats of paint to the kitc…" at bounding box center [264, 109] width 179 height 39
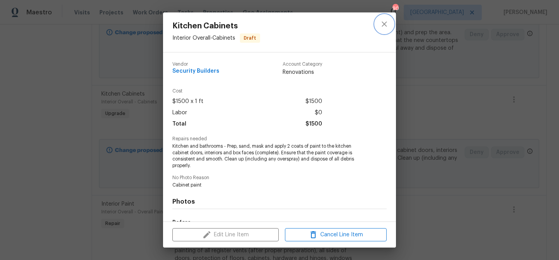
click at [385, 23] on icon "close" at bounding box center [384, 23] width 5 height 5
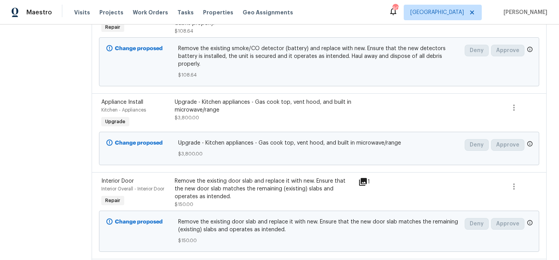
scroll to position [0, 0]
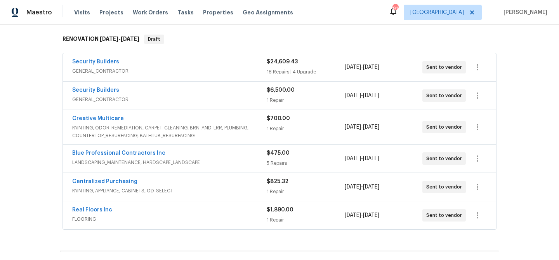
scroll to position [121, 0]
click at [87, 89] on link "Security Builders" at bounding box center [95, 89] width 47 height 5
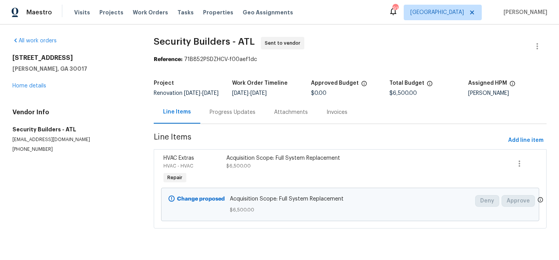
click at [240, 168] on span "$6,500.00" at bounding box center [238, 166] width 24 height 5
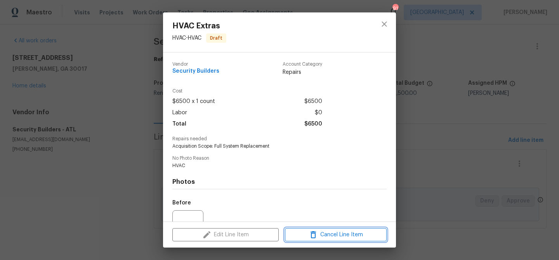
click at [317, 233] on icon "button" at bounding box center [313, 234] width 9 height 9
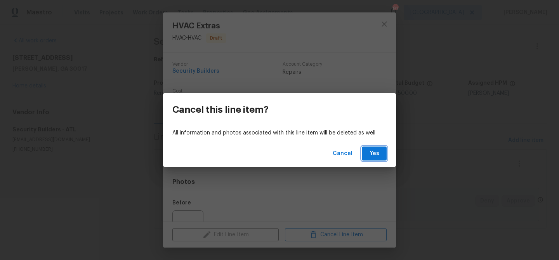
click at [371, 148] on button "Yes" at bounding box center [374, 153] width 25 height 14
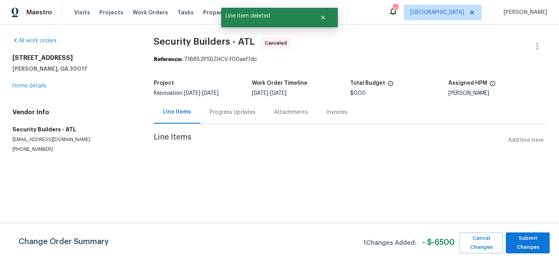
click at [536, 139] on div "Line Items Add line item" at bounding box center [350, 140] width 393 height 14
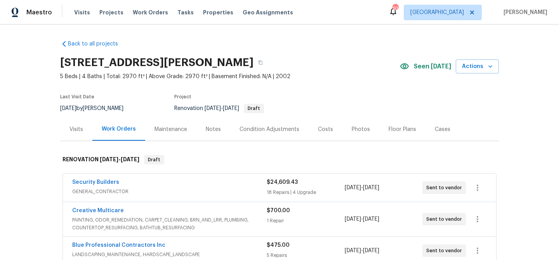
click at [268, 130] on div "Condition Adjustments" at bounding box center [270, 129] width 60 height 8
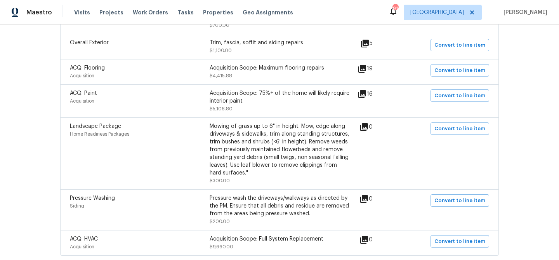
scroll to position [499, 0]
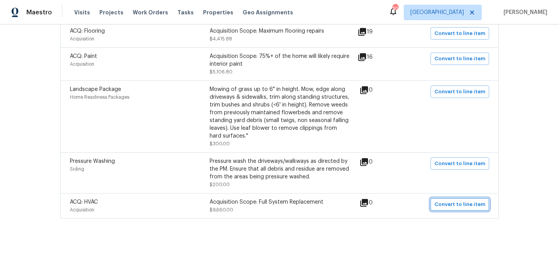
click at [444, 202] on span "Convert to line item" at bounding box center [460, 204] width 51 height 9
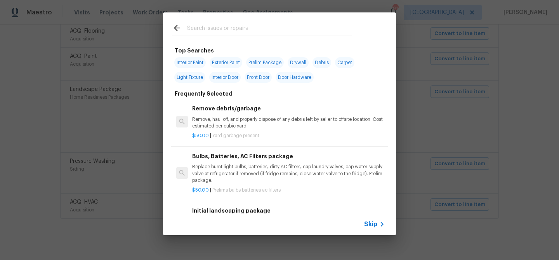
click at [221, 26] on input "text" at bounding box center [269, 29] width 165 height 12
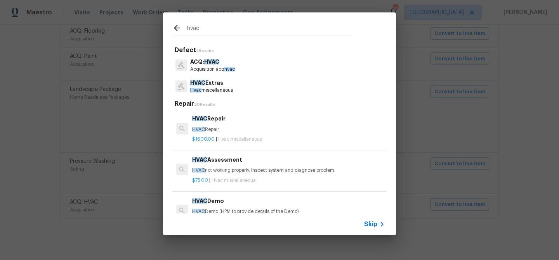
type input "hvac"
click at [215, 124] on div "HVAC Repair HVAC Repair" at bounding box center [288, 123] width 193 height 19
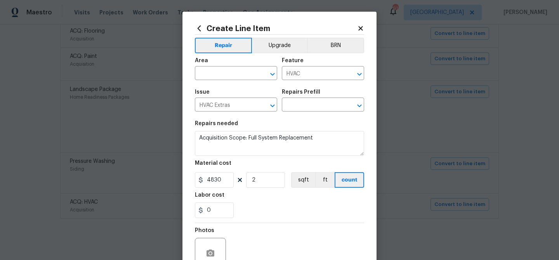
type input "HVAC Repair $1,600.00"
type textarea "HVAC Repair"
type input "1600"
click at [225, 71] on input "text" at bounding box center [225, 74] width 61 height 12
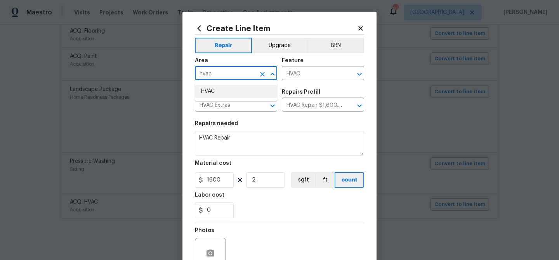
click at [207, 93] on li "HVAC" at bounding box center [236, 91] width 82 height 13
type input "HVAC"
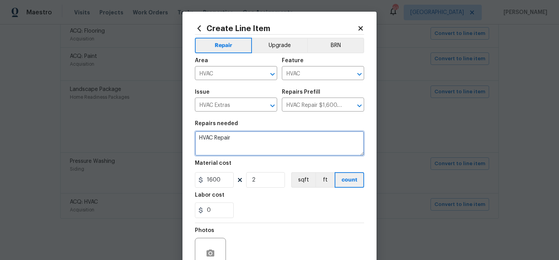
click at [225, 139] on textarea "HVAC Repair" at bounding box center [279, 143] width 169 height 25
type textarea "HVAC Replac"
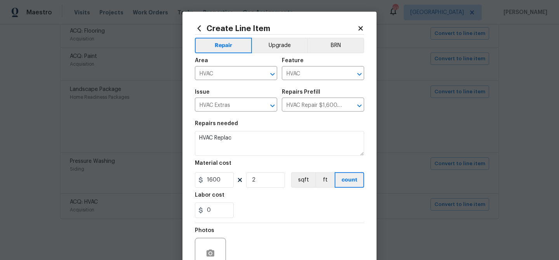
click at [360, 26] on icon at bounding box center [361, 28] width 4 height 4
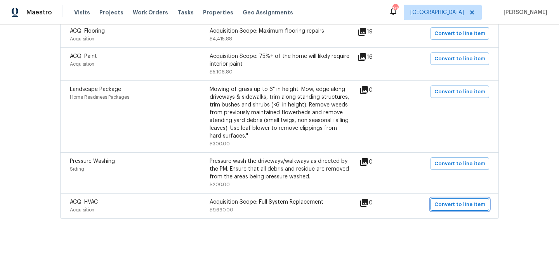
click at [446, 201] on span "Convert to line item" at bounding box center [460, 204] width 51 height 9
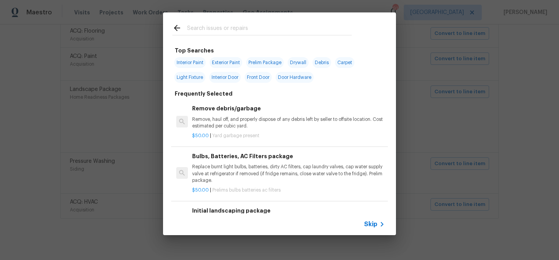
click at [215, 28] on input "text" at bounding box center [269, 29] width 165 height 12
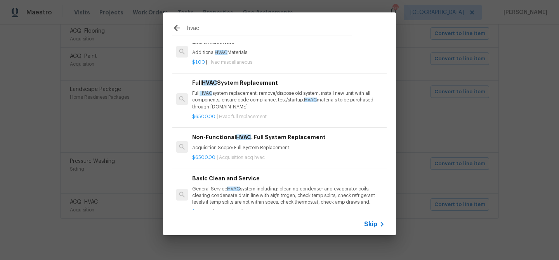
scroll to position [147, 0]
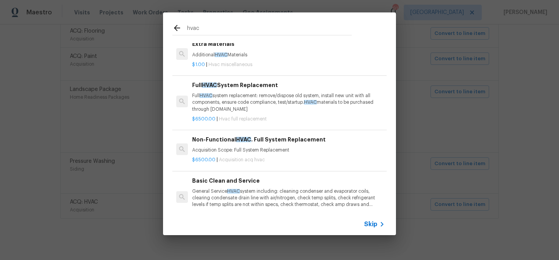
type input "hvac"
click at [244, 139] on span "HVAC" at bounding box center [243, 139] width 15 height 5
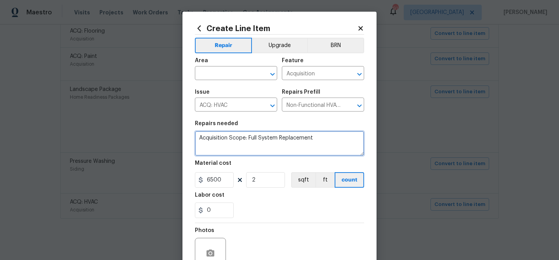
drag, startPoint x: 249, startPoint y: 138, endPoint x: 192, endPoint y: 133, distance: 57.3
click at [192, 133] on div "Create Line Item Repair Upgrade BRN Area ​ Feature Acquisition ​ Issue ACQ: HVA…" at bounding box center [280, 167] width 194 height 311
type textarea "Full System Replacement"
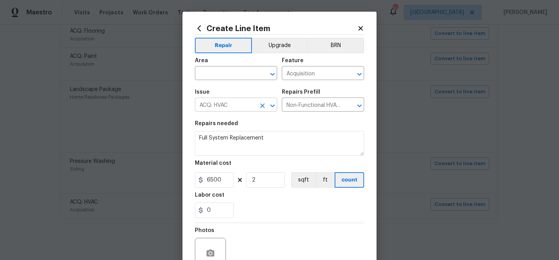
click at [244, 108] on input "ACQ: HVAC" at bounding box center [225, 105] width 61 height 12
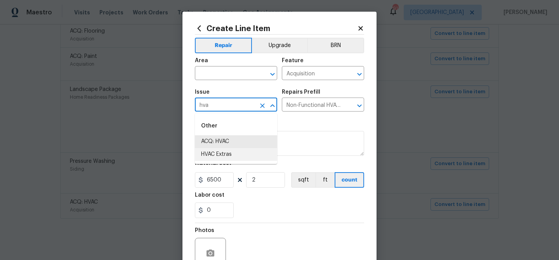
click at [210, 157] on li "HVAC Extras" at bounding box center [236, 154] width 82 height 13
type input "HVAC Extras"
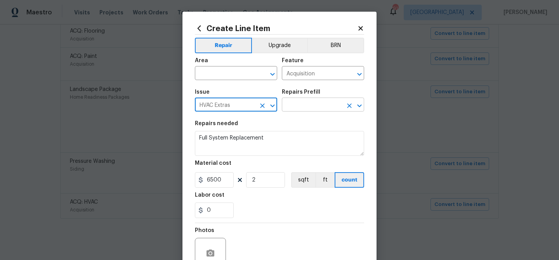
type input "HVAC Extras"
click at [297, 105] on input "text" at bounding box center [312, 105] width 61 height 12
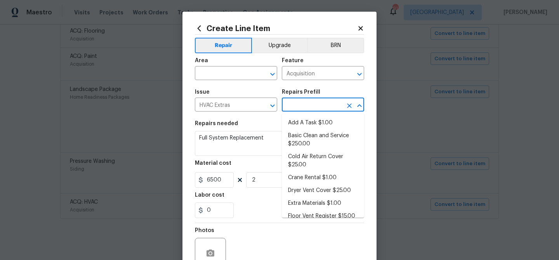
click at [364, 28] on icon at bounding box center [360, 28] width 7 height 7
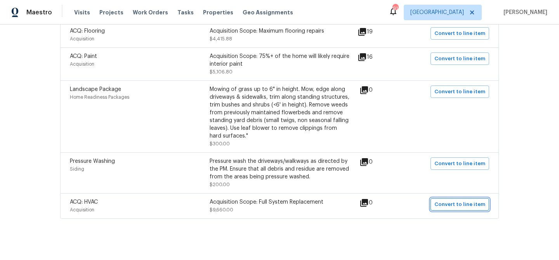
click at [464, 201] on span "Convert to line item" at bounding box center [460, 204] width 51 height 9
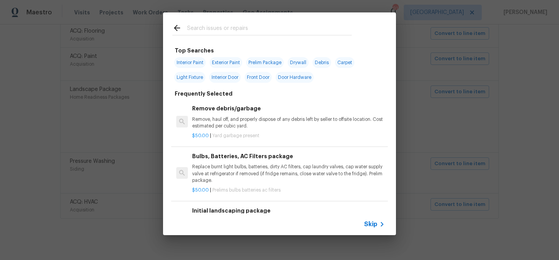
click at [237, 27] on input "text" at bounding box center [269, 29] width 165 height 12
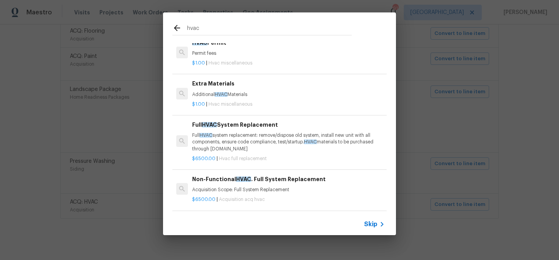
scroll to position [124, 0]
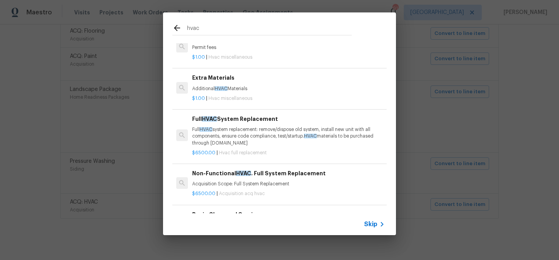
type input "hvac"
click at [263, 124] on div "Full HVAC System Replacement Full HVAC system replacement: remove/dispose old s…" at bounding box center [288, 131] width 193 height 32
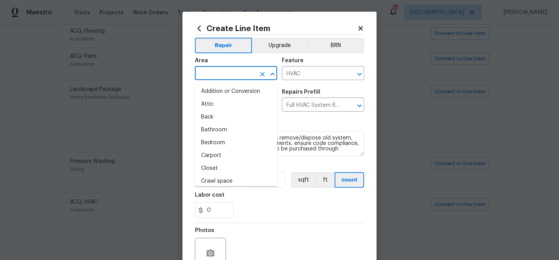
click at [219, 71] on input "text" at bounding box center [225, 74] width 61 height 12
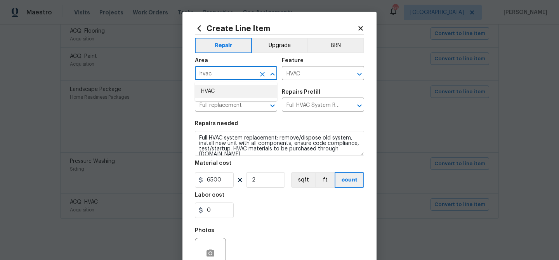
click at [211, 96] on li "HVAC" at bounding box center [236, 91] width 82 height 13
type input "HVAC"
click at [217, 181] on input "6500" at bounding box center [214, 180] width 39 height 16
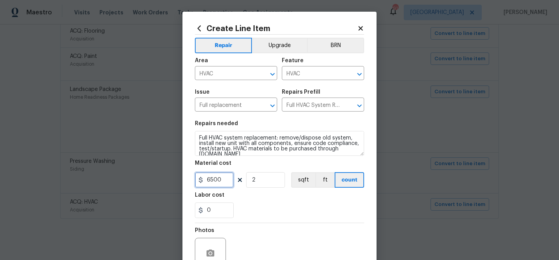
click at [216, 180] on input "6500" at bounding box center [214, 180] width 39 height 16
type input "5800"
click at [247, 203] on div "0" at bounding box center [279, 210] width 169 height 16
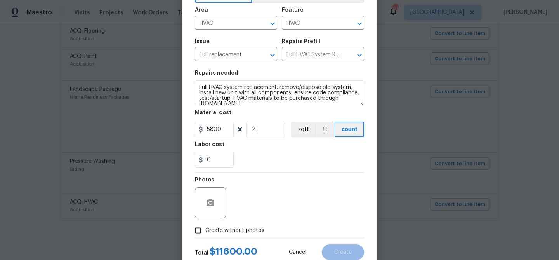
scroll to position [75, 0]
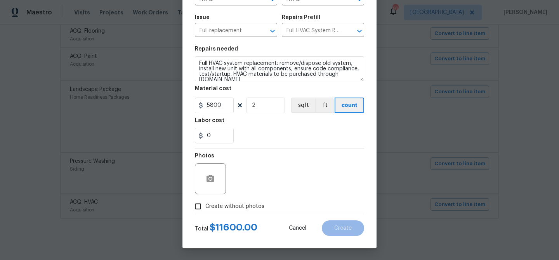
click at [263, 206] on div "Create without photos" at bounding box center [279, 206] width 169 height 15
click at [258, 205] on span "Create without photos" at bounding box center [235, 206] width 59 height 8
click at [206, 205] on input "Create without photos" at bounding box center [198, 206] width 15 height 15
checkbox input "true"
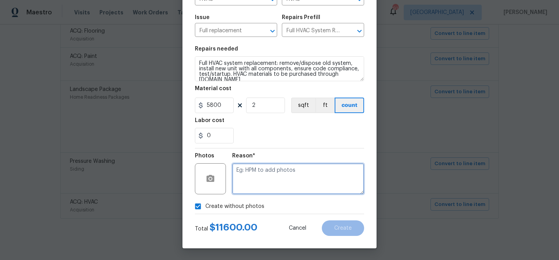
click at [254, 179] on textarea at bounding box center [298, 178] width 132 height 31
type textarea "Replacement"
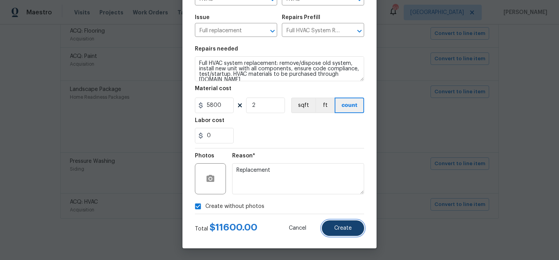
drag, startPoint x: 329, startPoint y: 221, endPoint x: 333, endPoint y: 223, distance: 4.3
click at [331, 222] on button "Create" at bounding box center [343, 228] width 42 height 16
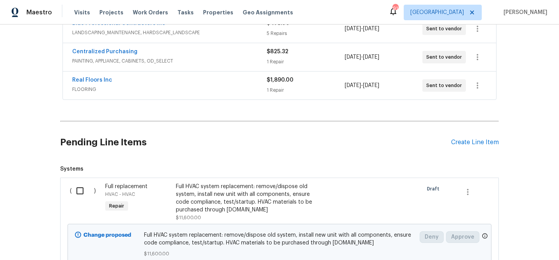
scroll to position [223, 0]
drag, startPoint x: 77, startPoint y: 186, endPoint x: 88, endPoint y: 185, distance: 10.9
click at [80, 186] on input "checkbox" at bounding box center [83, 190] width 22 height 16
checkbox input "true"
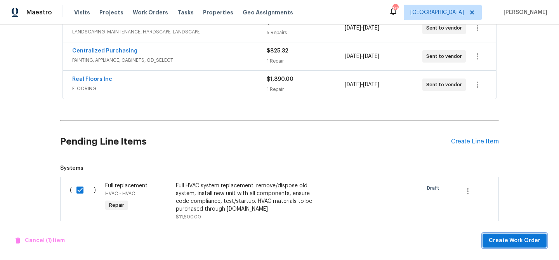
click at [510, 238] on span "Create Work Order" at bounding box center [515, 241] width 52 height 10
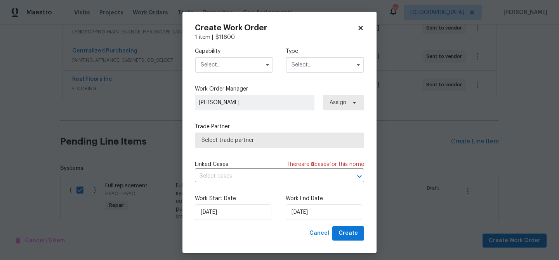
click at [210, 62] on input "text" at bounding box center [234, 65] width 78 height 16
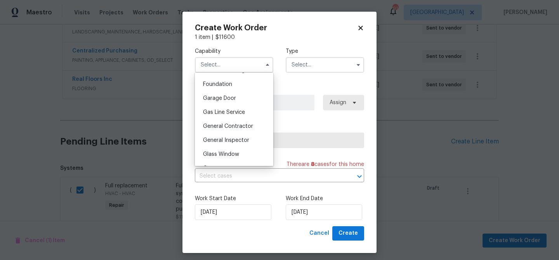
scroll to position [328, 0]
click at [234, 123] on span "General Contractor" at bounding box center [228, 124] width 50 height 5
type input "General Contractor"
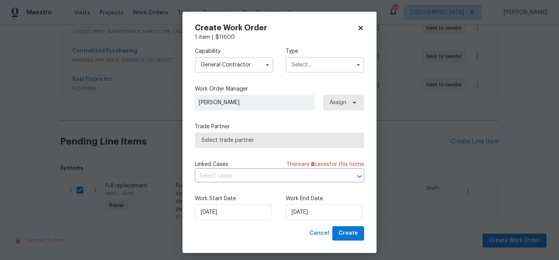
click at [305, 68] on input "text" at bounding box center [325, 65] width 78 height 16
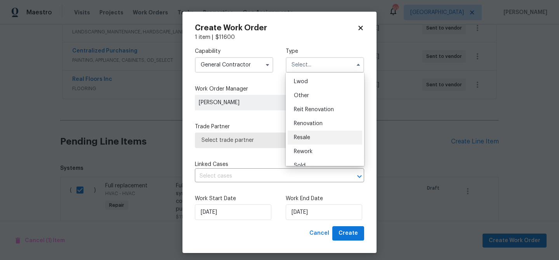
scroll to position [92, 0]
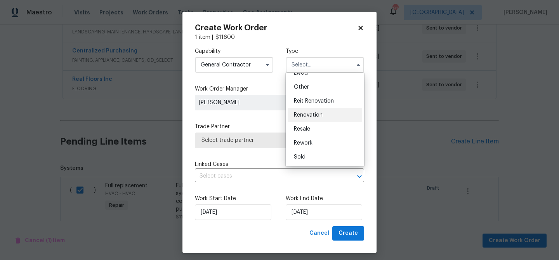
click at [321, 115] on span "Renovation" at bounding box center [308, 114] width 29 height 5
type input "Renovation"
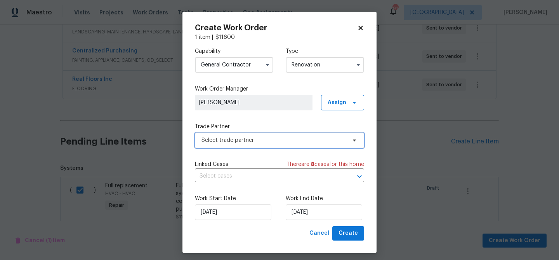
click at [266, 144] on span "Select trade partner" at bounding box center [279, 140] width 169 height 16
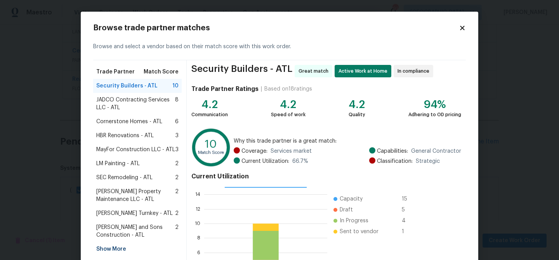
scroll to position [83, 0]
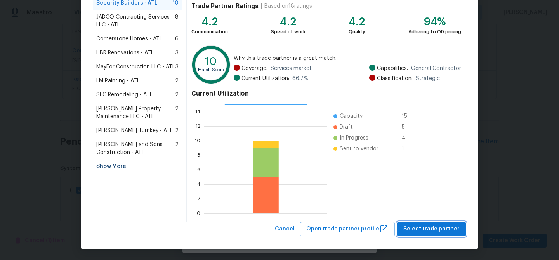
click at [432, 231] on span "Select trade partner" at bounding box center [432, 229] width 56 height 10
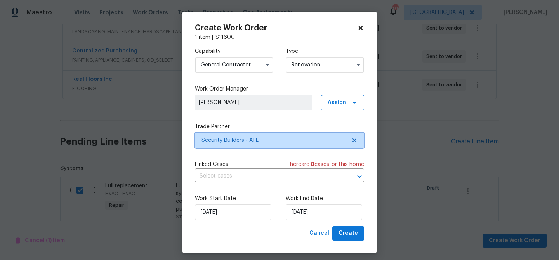
scroll to position [0, 0]
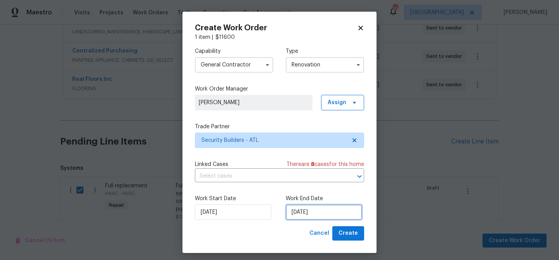
click at [311, 212] on input "[DATE]" at bounding box center [324, 212] width 77 height 16
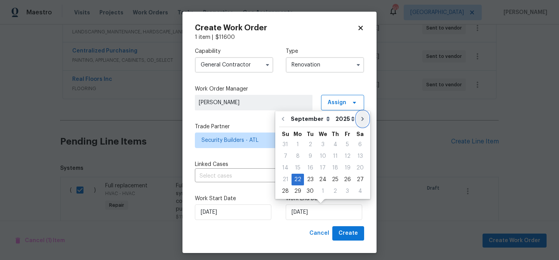
click at [360, 120] on icon "Go to next month" at bounding box center [363, 119] width 6 height 6
type input "10/22/2025"
select select "9"
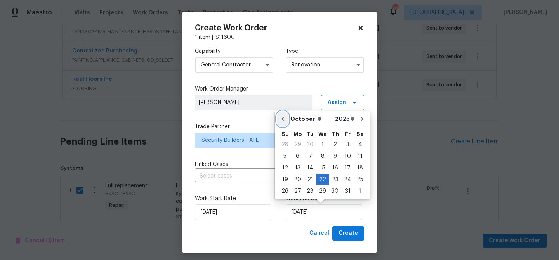
click at [282, 120] on icon "Go to previous month" at bounding box center [283, 119] width 6 height 6
type input "[DATE]"
select select "8"
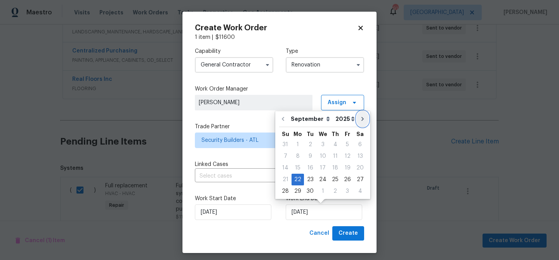
click at [360, 118] on icon "Go to next month" at bounding box center [363, 119] width 6 height 6
type input "10/22/2025"
select select "9"
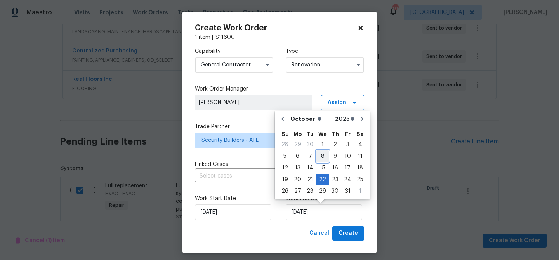
click at [321, 155] on div "8" at bounding box center [323, 156] width 12 height 11
type input "10/8/2025"
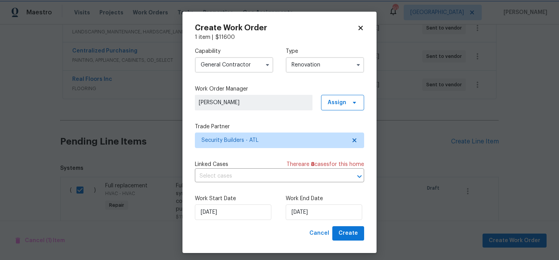
scroll to position [5, 0]
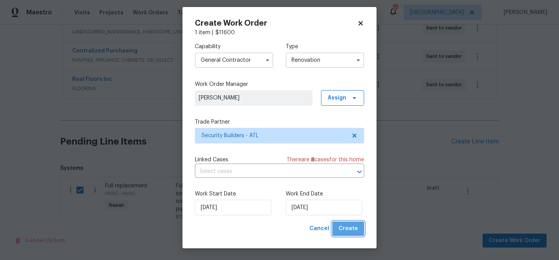
click at [354, 231] on span "Create" at bounding box center [348, 229] width 19 height 10
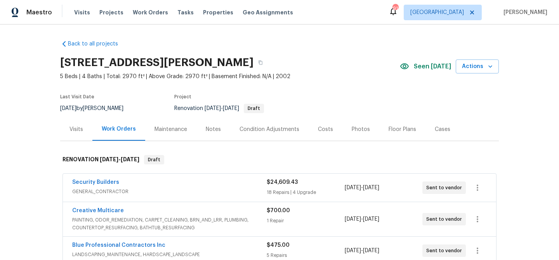
scroll to position [236, 0]
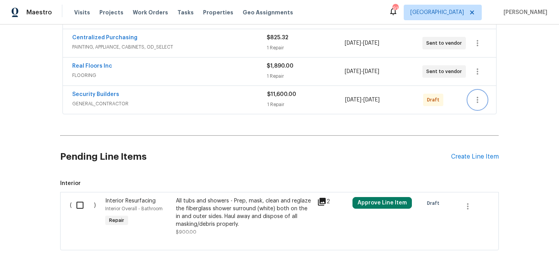
click at [477, 99] on icon "button" at bounding box center [477, 99] width 9 height 9
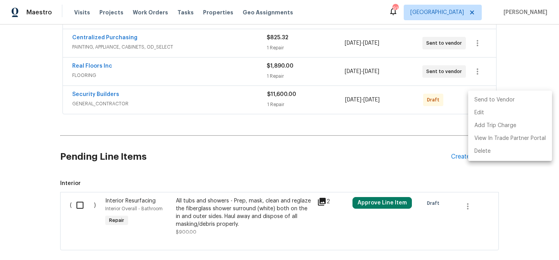
click at [484, 103] on li "Send to Vendor" at bounding box center [511, 100] width 84 height 13
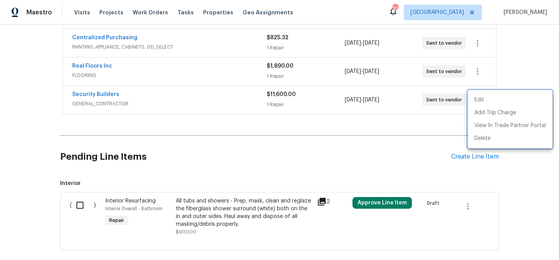
click at [469, 202] on div at bounding box center [279, 130] width 559 height 260
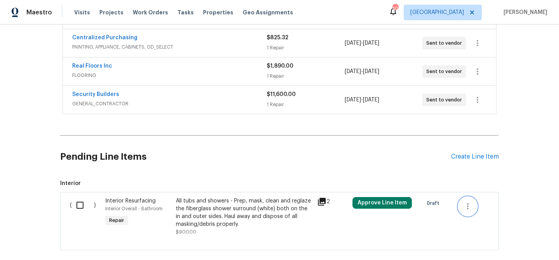
click at [469, 206] on icon "button" at bounding box center [467, 206] width 9 height 9
click at [466, 207] on li "Cancel" at bounding box center [474, 206] width 30 height 13
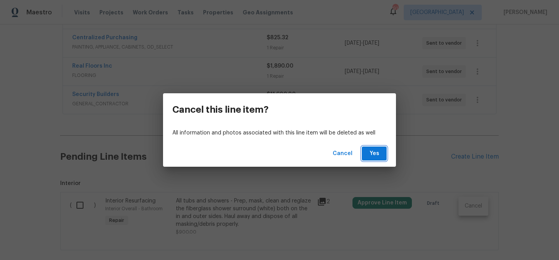
click at [374, 159] on button "Yes" at bounding box center [374, 153] width 25 height 14
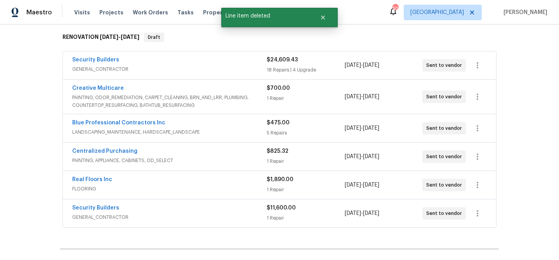
scroll to position [122, 0]
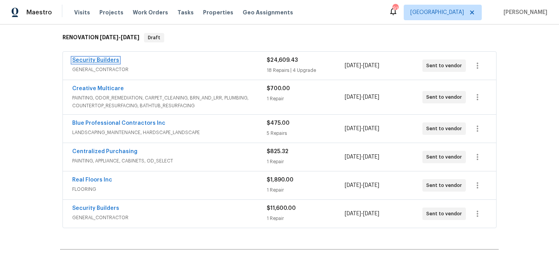
click at [105, 57] on link "Security Builders" at bounding box center [95, 59] width 47 height 5
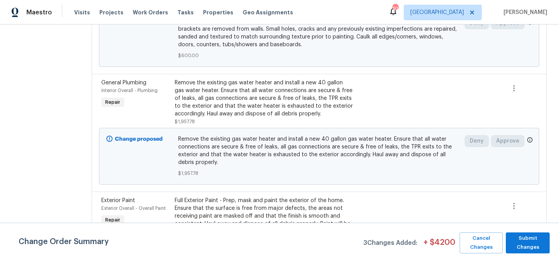
scroll to position [695, 0]
click at [515, 91] on icon "button" at bounding box center [515, 88] width 2 height 6
click at [514, 92] on li "Cancel" at bounding box center [521, 97] width 30 height 13
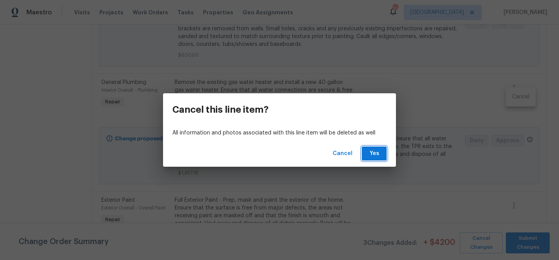
click at [373, 155] on span "Yes" at bounding box center [374, 154] width 12 height 10
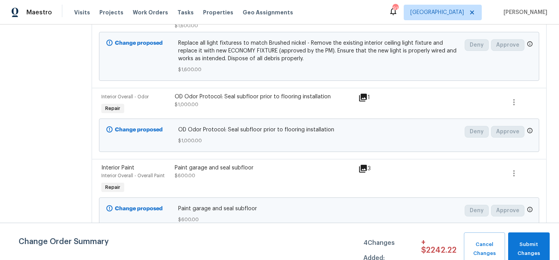
scroll to position [2176, 0]
click at [515, 104] on icon "button" at bounding box center [514, 102] width 9 height 9
click at [511, 105] on li "Cancel" at bounding box center [521, 104] width 30 height 13
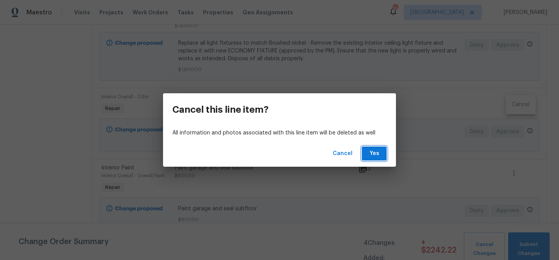
click at [374, 150] on span "Yes" at bounding box center [374, 154] width 12 height 10
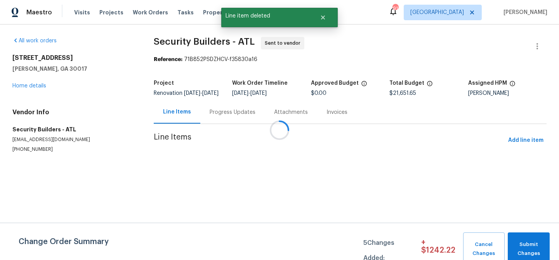
scroll to position [0, 0]
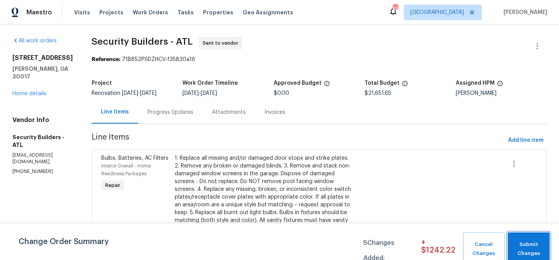
click at [538, 243] on span "Submit Changes" at bounding box center [529, 249] width 34 height 18
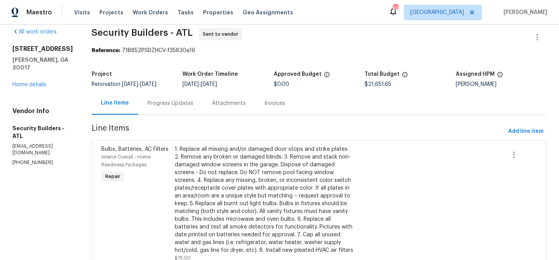
scroll to position [10, 0]
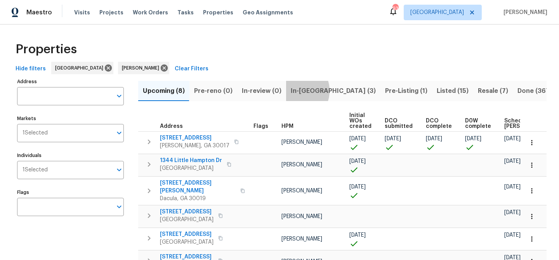
click at [294, 91] on span "In-[GEOGRAPHIC_DATA] (3)" at bounding box center [333, 90] width 85 height 11
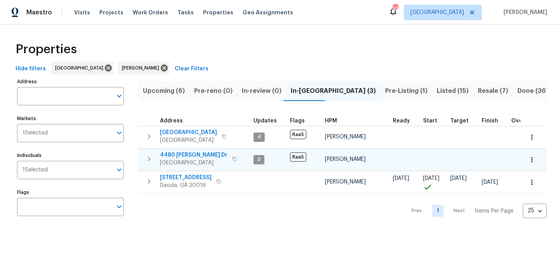
click at [188, 154] on span "4480 [PERSON_NAME] Dr" at bounding box center [194, 155] width 68 height 8
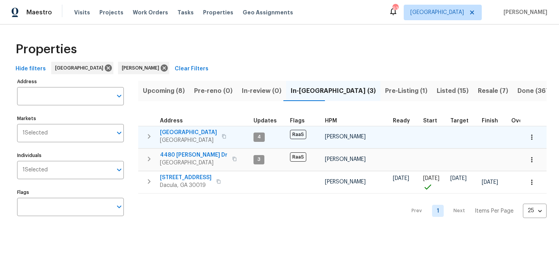
click at [180, 132] on span "3877 Trenton Dr" at bounding box center [188, 133] width 57 height 8
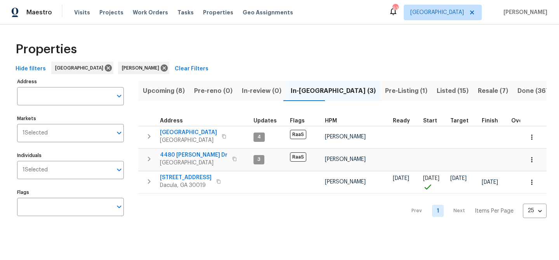
click at [174, 90] on span "Upcoming (8)" at bounding box center [164, 90] width 42 height 11
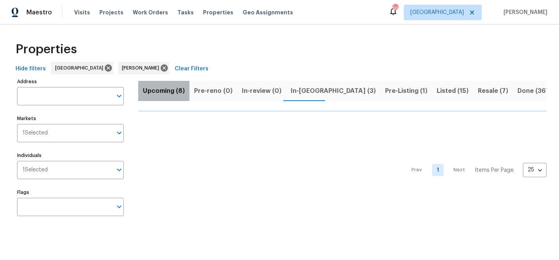
click at [174, 90] on span "Upcoming (8)" at bounding box center [164, 90] width 42 height 11
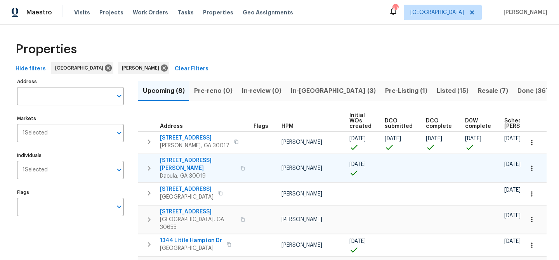
scroll to position [0, 85]
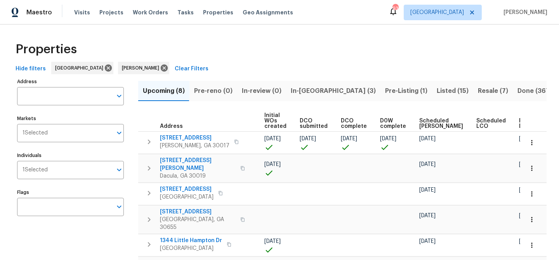
click at [519, 119] on span "Ready Date" at bounding box center [527, 123] width 17 height 11
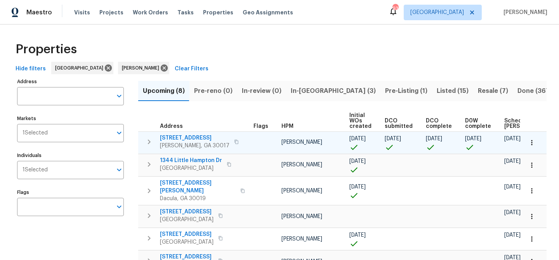
scroll to position [0, 94]
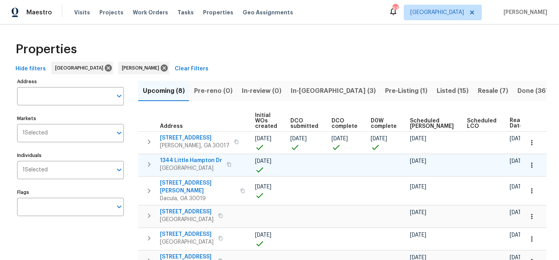
click at [190, 158] on span "1344 Little Hampton Dr" at bounding box center [191, 161] width 62 height 8
click at [209, 158] on span "1344 Little Hampton Dr" at bounding box center [191, 161] width 62 height 8
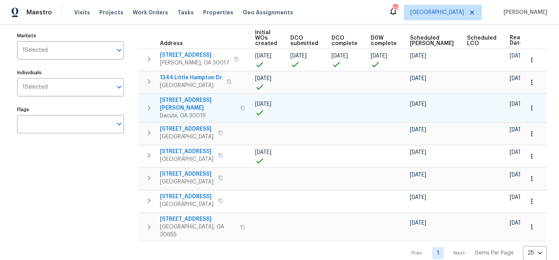
scroll to position [63, 0]
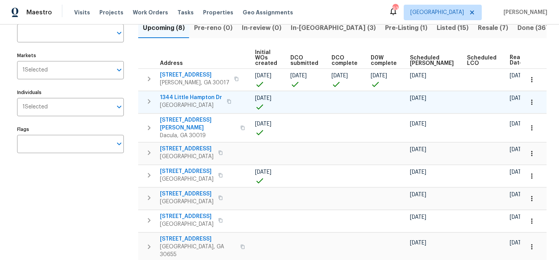
click at [232, 102] on icon "button" at bounding box center [229, 101] width 5 height 5
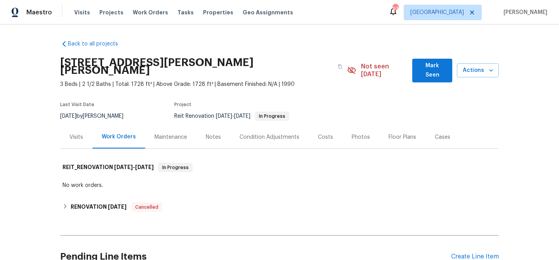
click at [424, 64] on span "Mark Seen" at bounding box center [433, 70] width 28 height 19
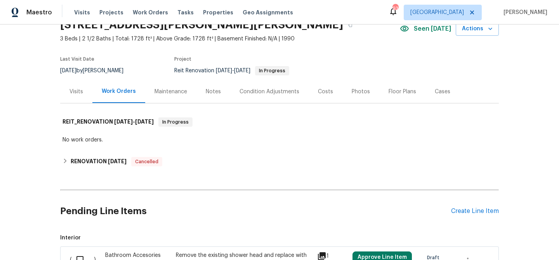
scroll to position [34, 0]
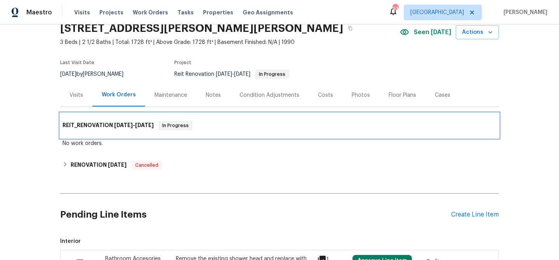
click at [98, 129] on h6 "REIT_RENOVATION 9/9/25 - 9/12/25" at bounding box center [108, 125] width 91 height 9
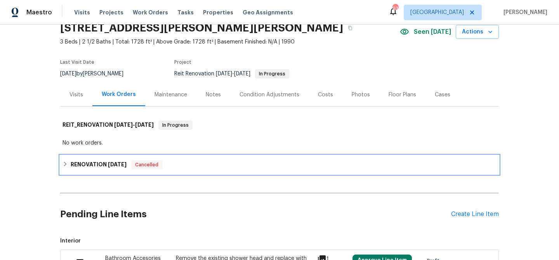
click at [98, 163] on h6 "RENOVATION 4/1/24" at bounding box center [99, 164] width 56 height 9
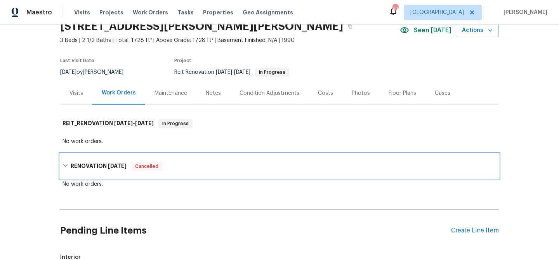
click at [98, 163] on h6 "RENOVATION 4/1/24" at bounding box center [99, 166] width 56 height 9
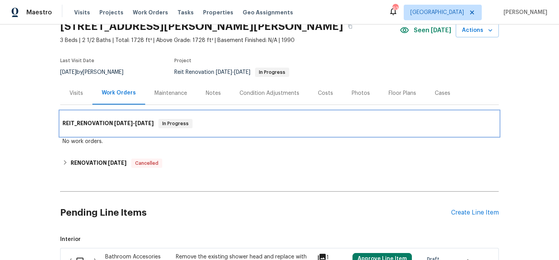
click at [169, 124] on span "In Progress" at bounding box center [175, 124] width 33 height 8
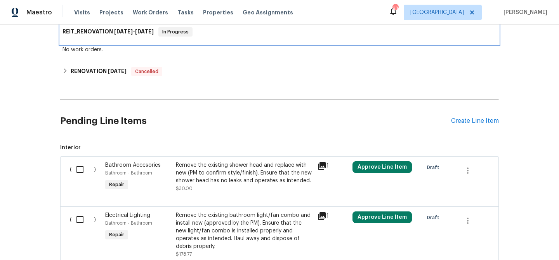
scroll to position [0, 0]
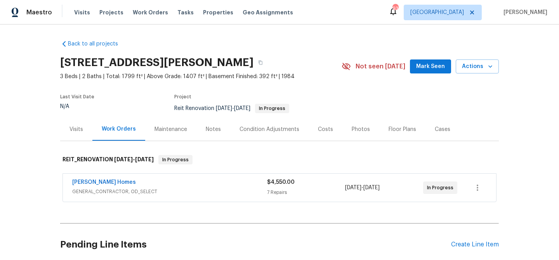
click at [438, 63] on span "Mark Seen" at bounding box center [430, 67] width 29 height 10
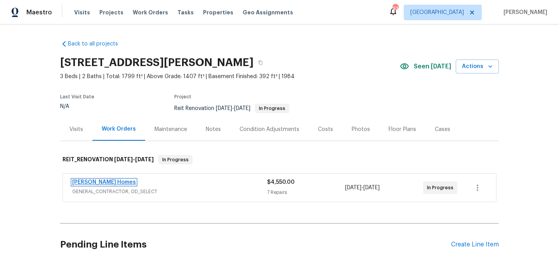
click at [103, 180] on link "[PERSON_NAME] Homes" at bounding box center [104, 181] width 64 height 5
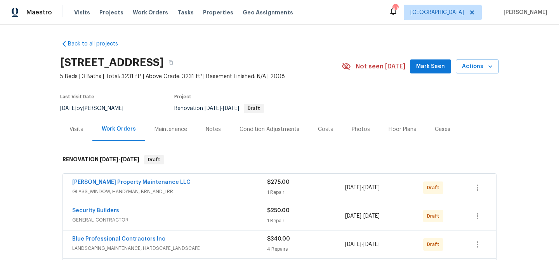
click at [420, 66] on span "Mark Seen" at bounding box center [430, 67] width 29 height 10
click at [212, 131] on div "Notes" at bounding box center [213, 129] width 15 height 8
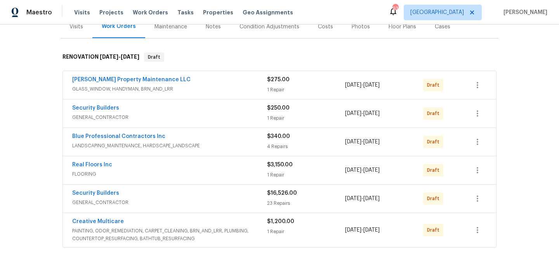
scroll to position [104, 0]
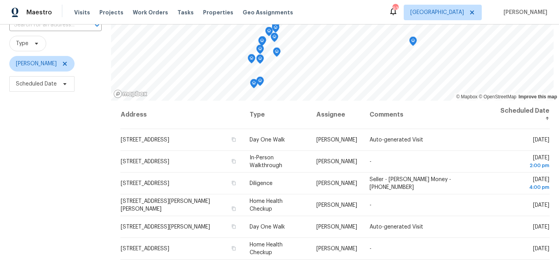
scroll to position [64, 0]
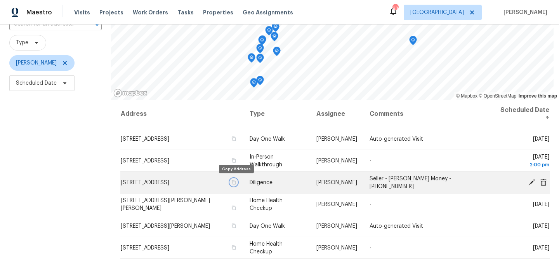
click at [236, 181] on icon "button" at bounding box center [234, 182] width 4 height 4
